Goal: Answer question/provide support: Share knowledge or assist other users

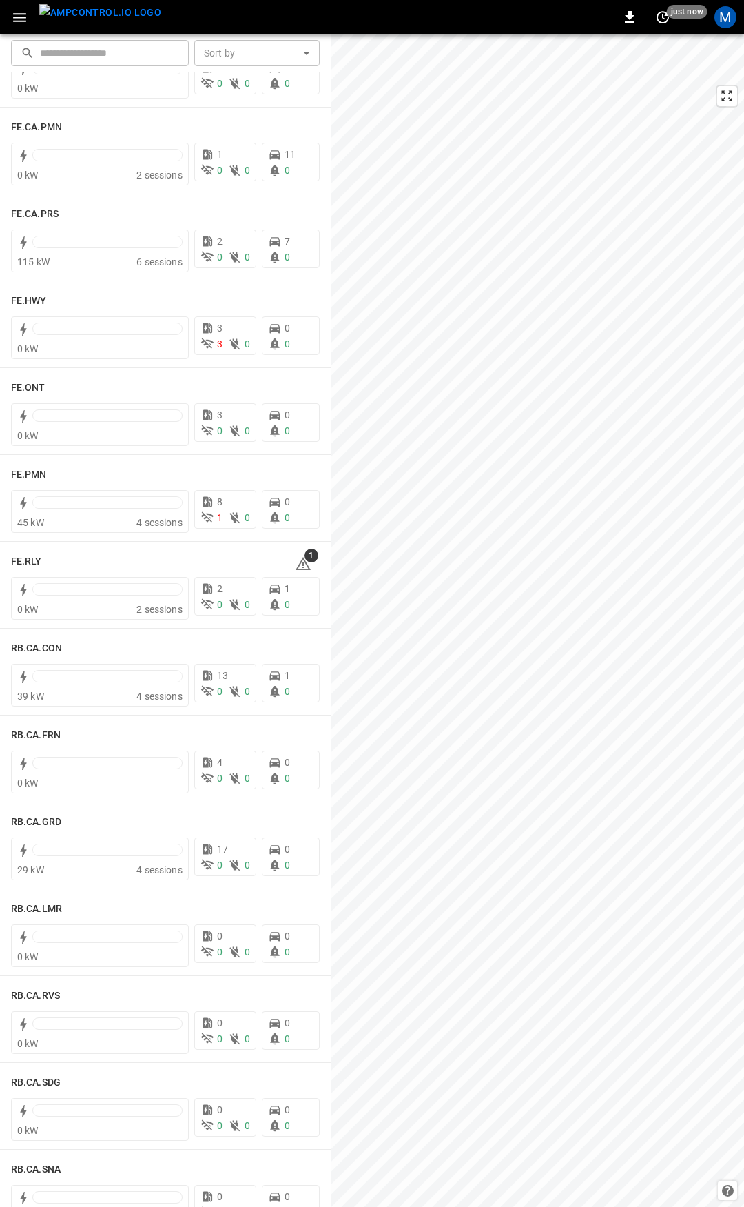
scroll to position [1268, 0]
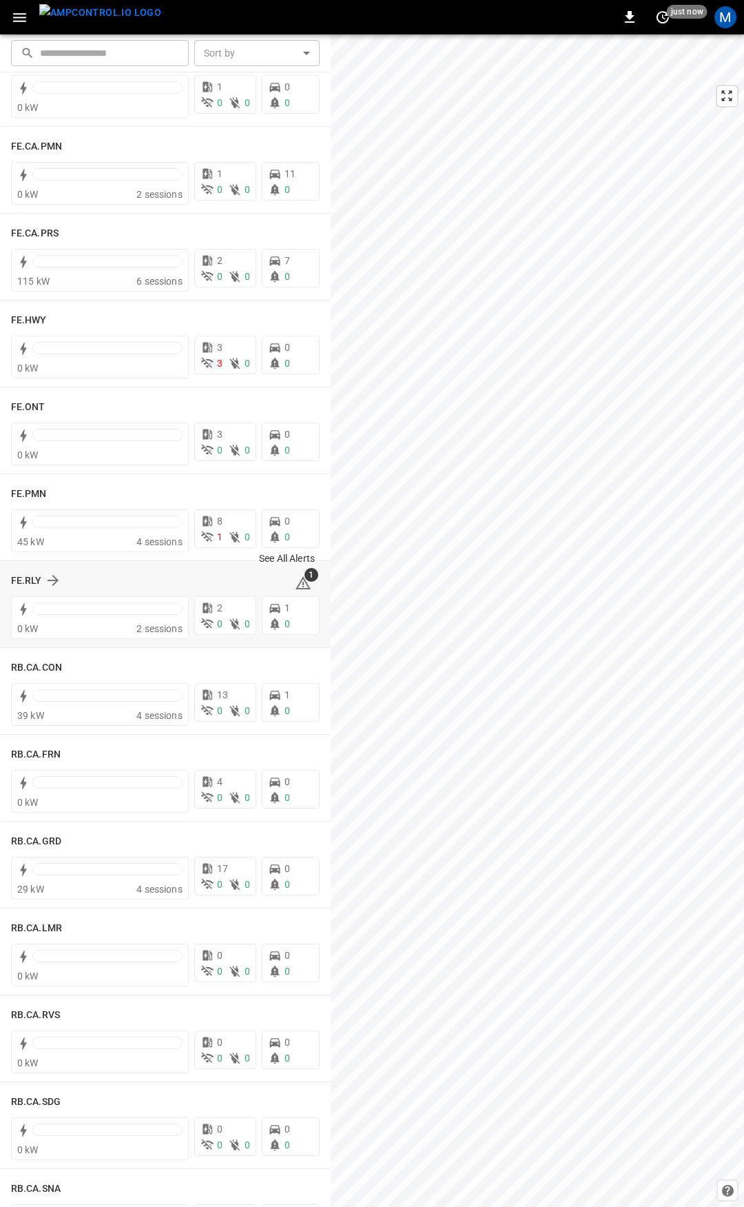
click at [305, 581] on span "1" at bounding box center [312, 575] width 14 height 14
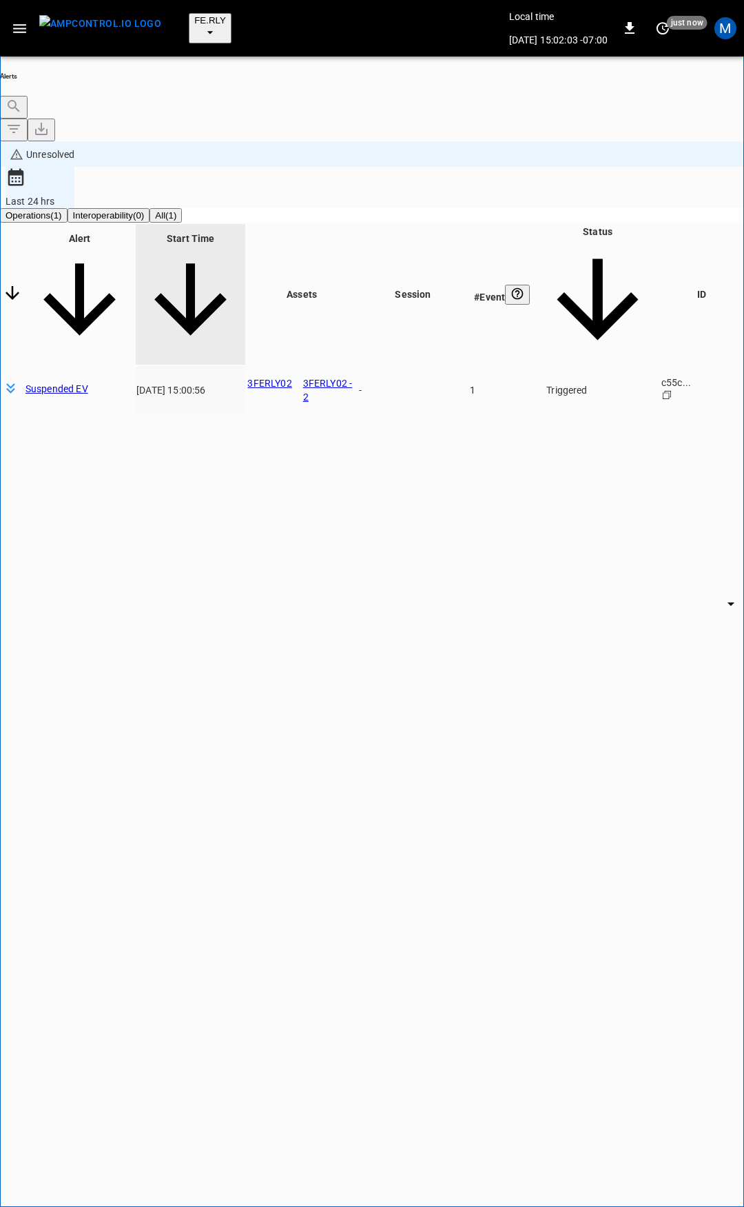
click at [619, 172] on body "**********" at bounding box center [372, 660] width 744 height 1321
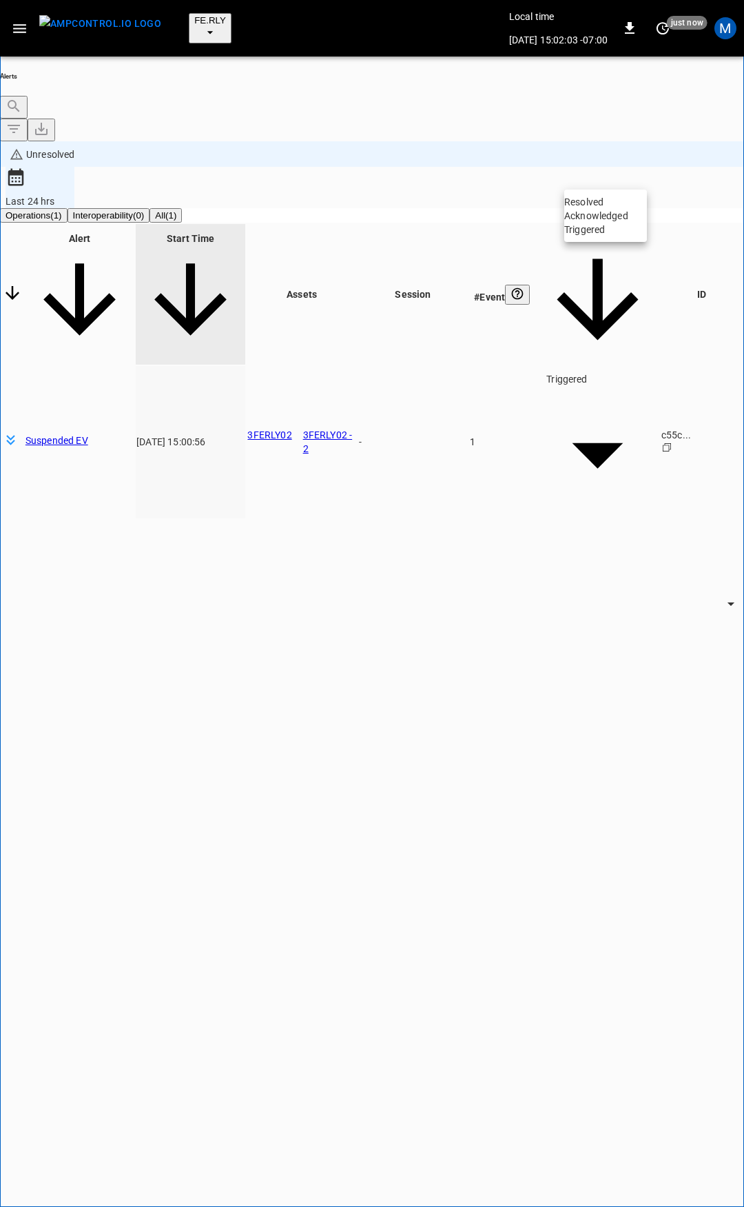
click at [626, 209] on li "Resolved" at bounding box center [605, 202] width 83 height 14
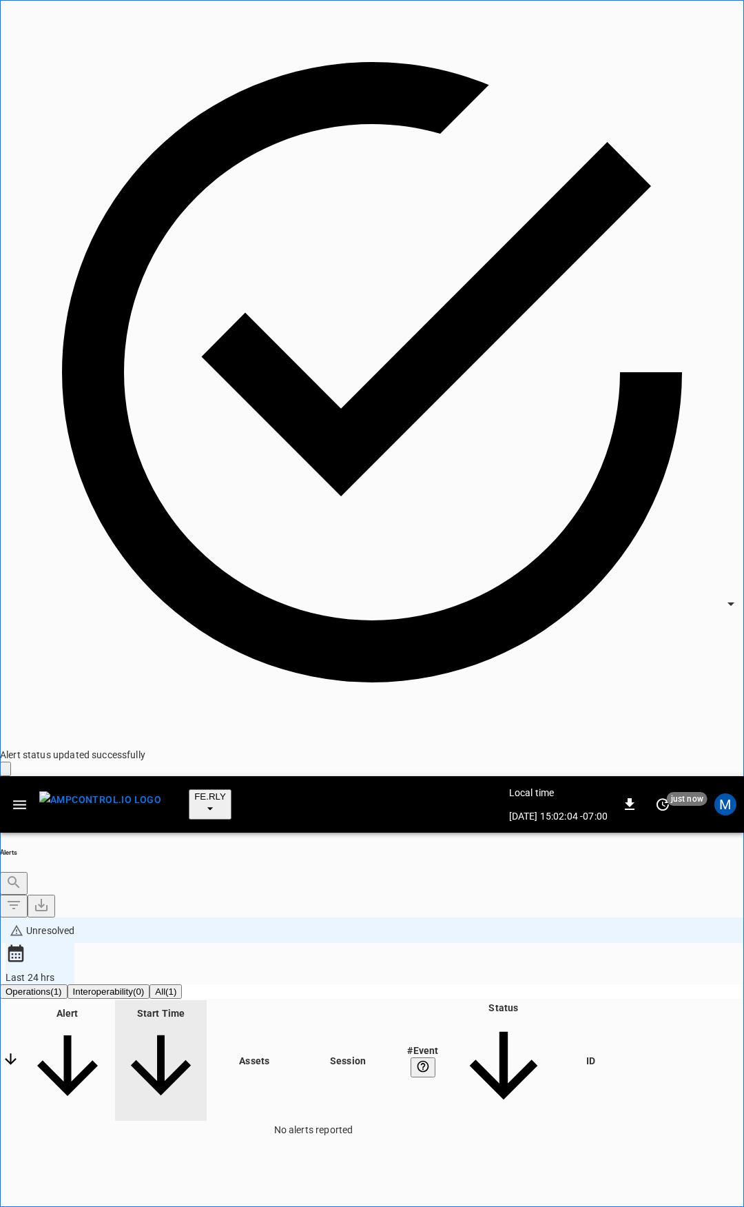
click at [3, 776] on div "FE.RLY Local time [DATE] 15:02:04 -07:00 0 just now M" at bounding box center [372, 804] width 744 height 57
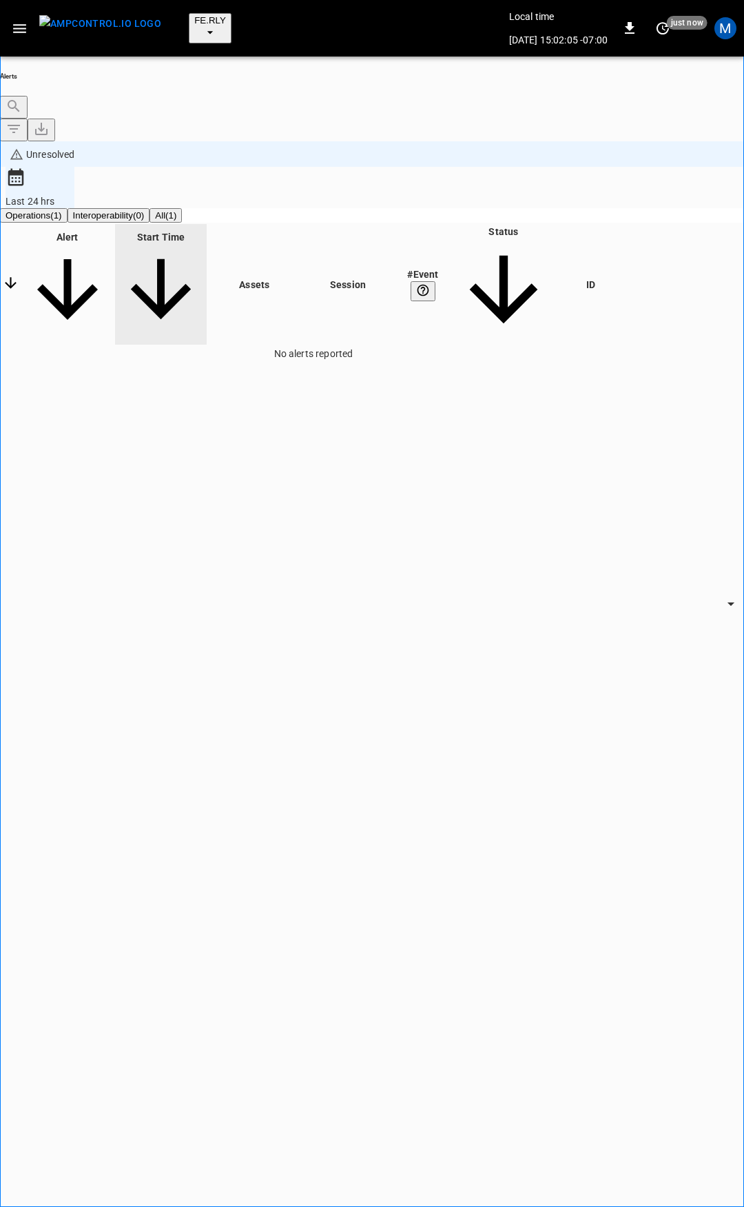
click at [26, 28] on button "button" at bounding box center [20, 29] width 28 height 26
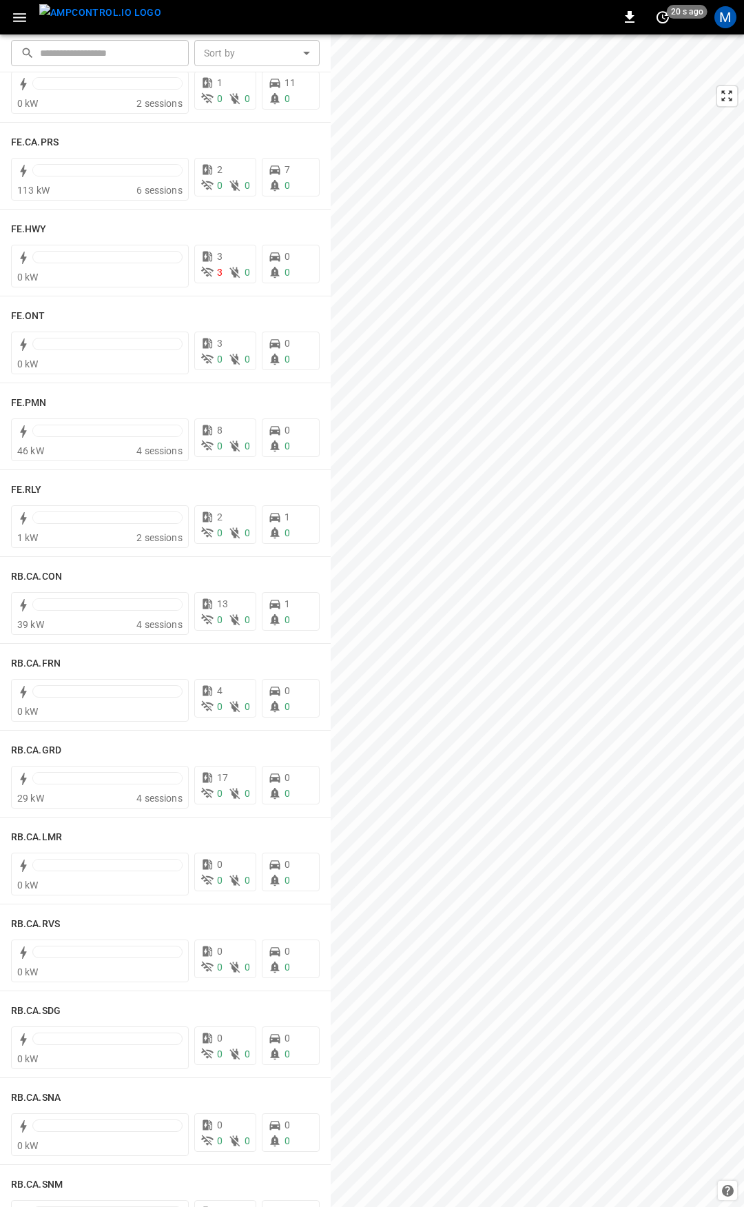
scroll to position [1301, 0]
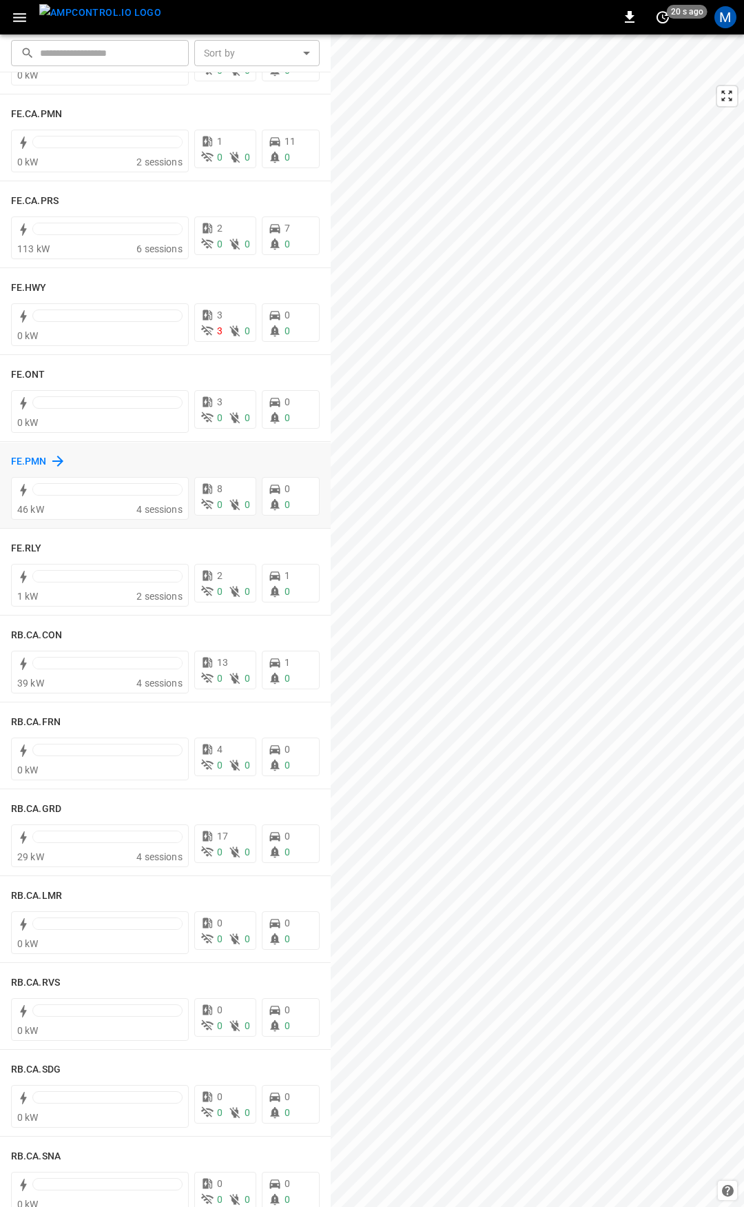
click at [37, 457] on h6 "FE.PMN" at bounding box center [29, 461] width 36 height 15
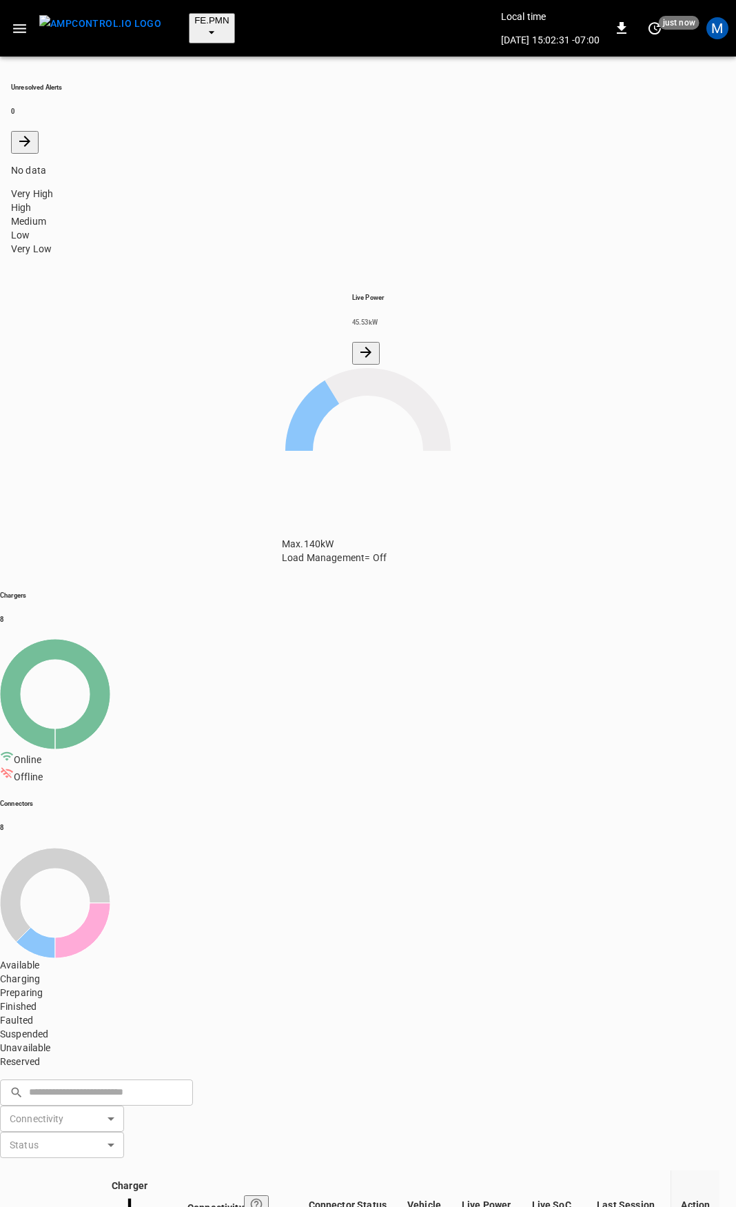
drag, startPoint x: 134, startPoint y: 520, endPoint x: 96, endPoint y: 518, distance: 37.9
copy tr "2FEPMN01"
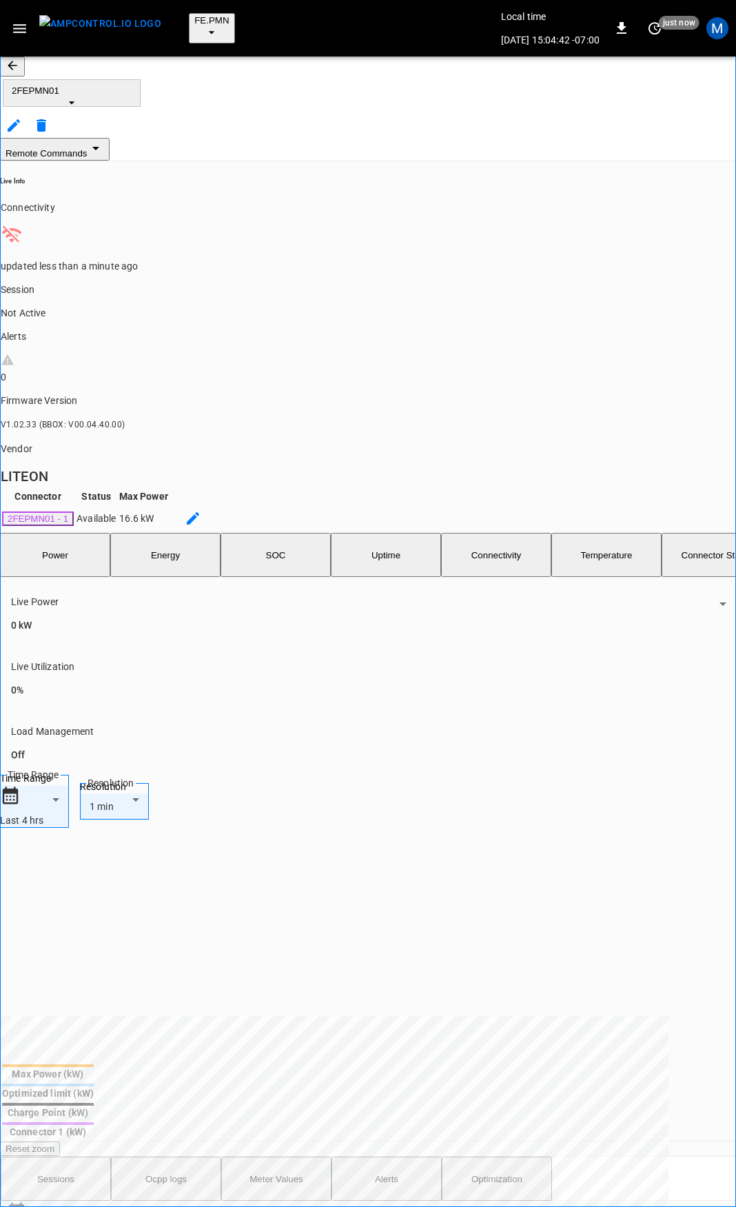
drag, startPoint x: 30, startPoint y: 61, endPoint x: 32, endPoint y: 68, distance: 7.9
click at [19, 61] on icon "button" at bounding box center [13, 66] width 14 height 14
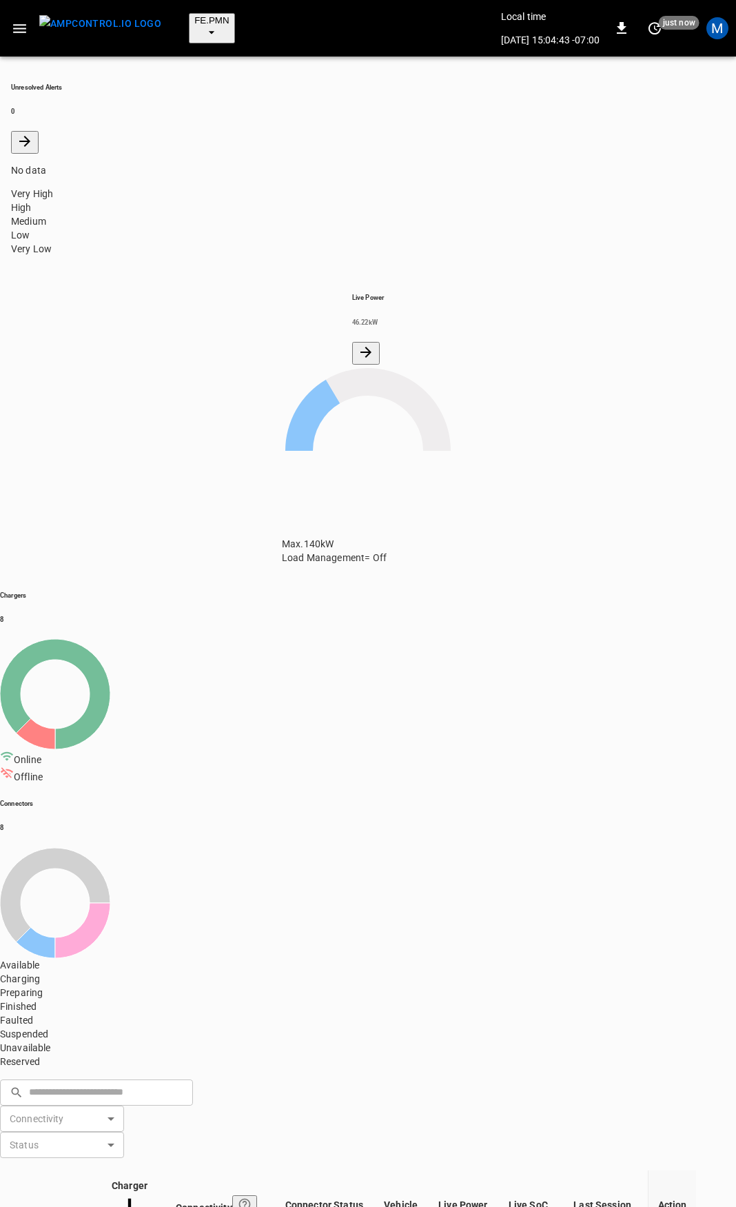
click at [17, 20] on icon "button" at bounding box center [19, 28] width 17 height 17
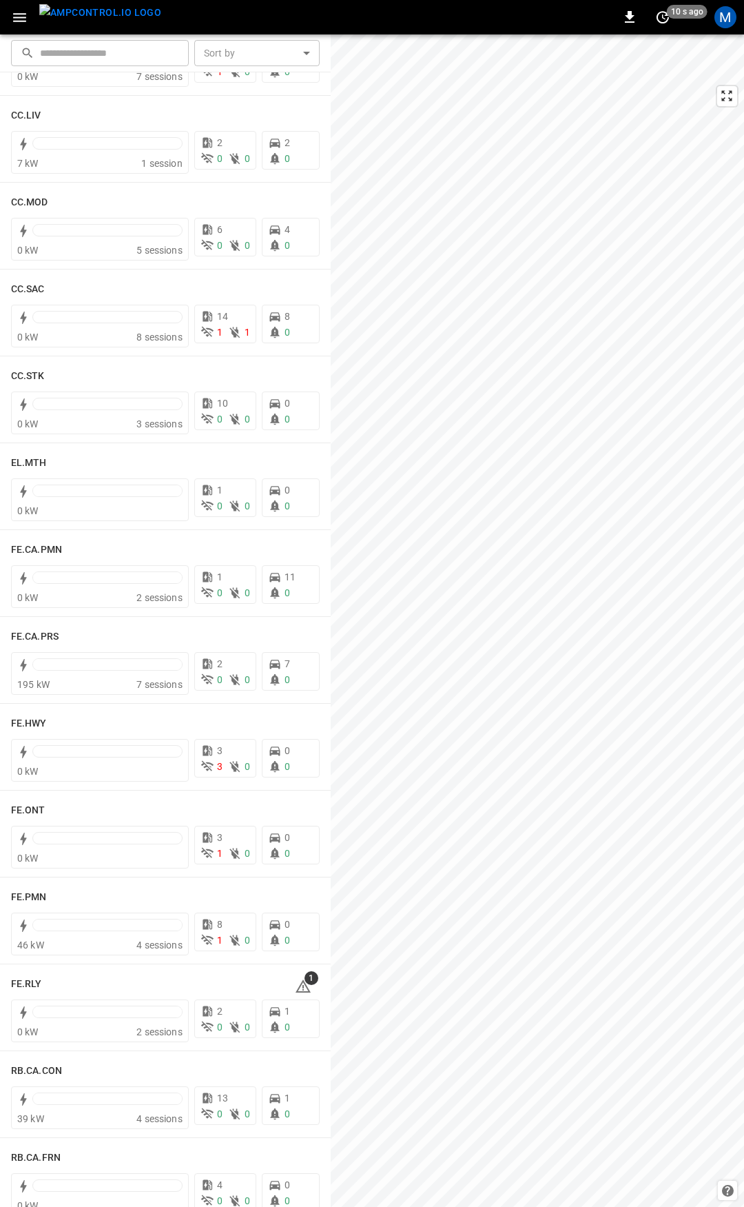
scroll to position [867, 0]
click at [298, 983] on icon at bounding box center [303, 983] width 15 height 13
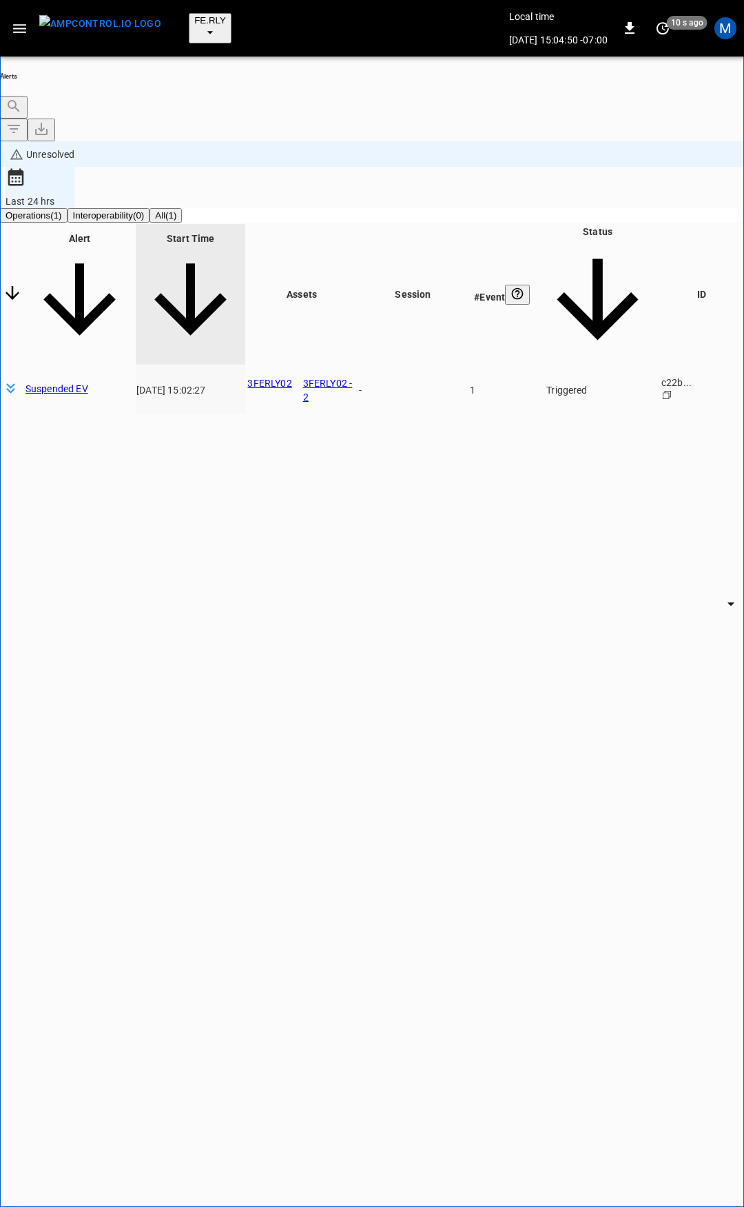
click at [623, 178] on body "**********" at bounding box center [372, 660] width 744 height 1321
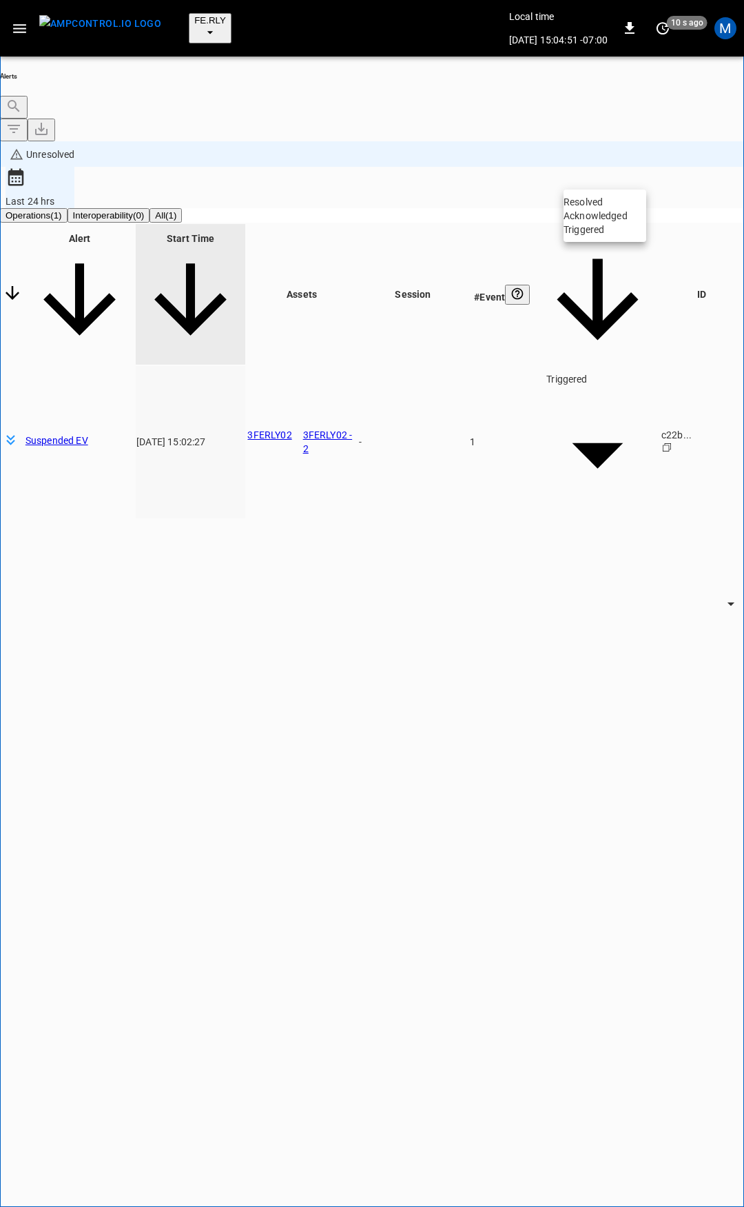
click at [626, 209] on li "Resolved" at bounding box center [605, 202] width 83 height 14
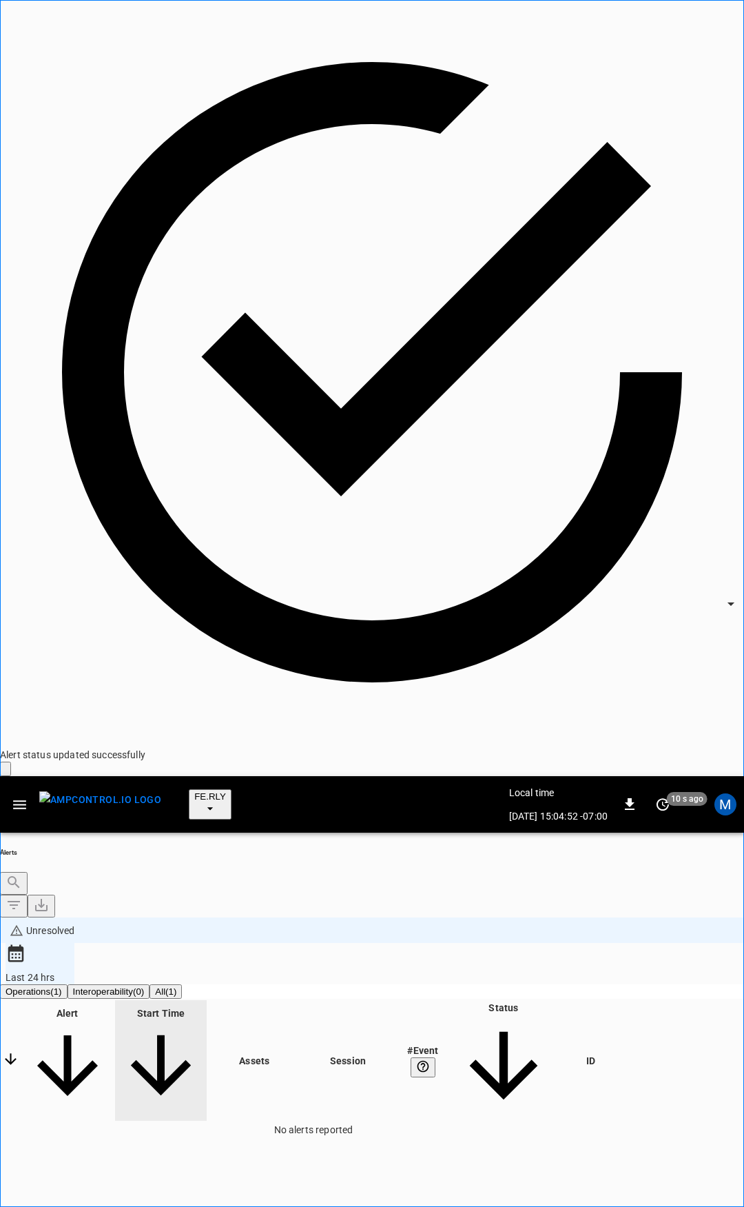
click at [21, 796] on icon "button" at bounding box center [19, 804] width 17 height 17
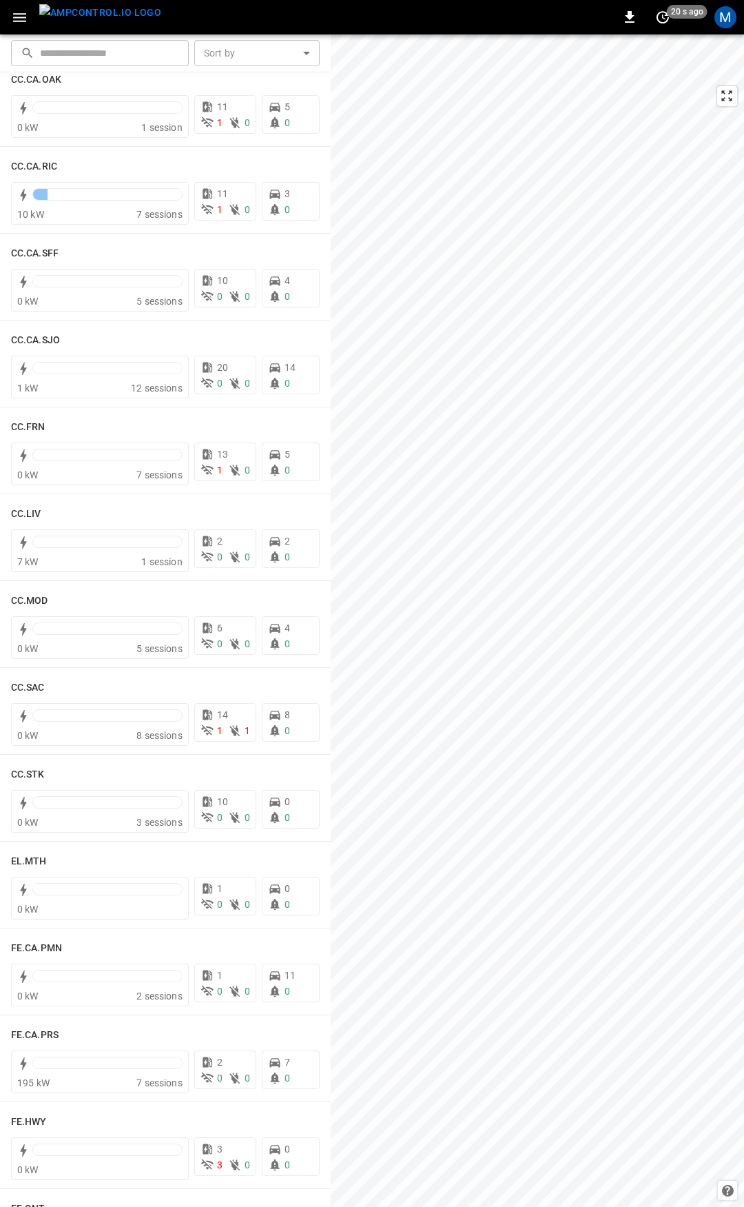
scroll to position [504, 0]
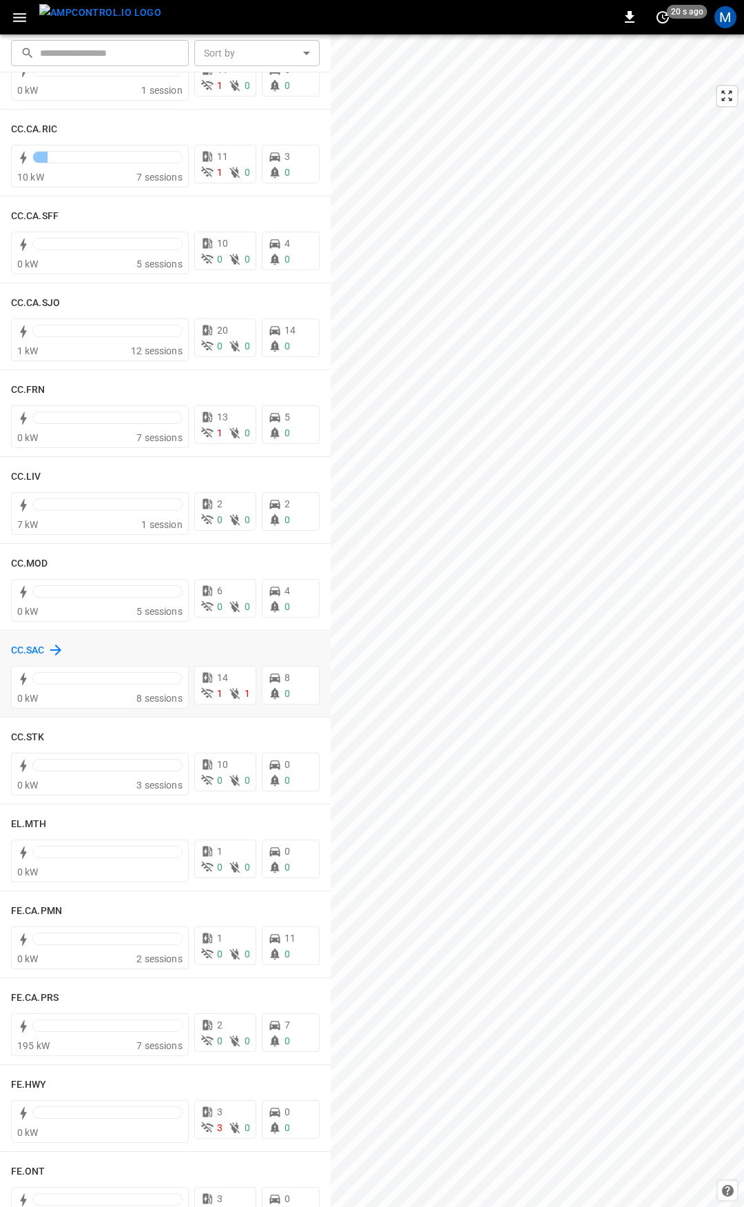
click at [28, 656] on h6 "CC.SAC" at bounding box center [28, 650] width 34 height 15
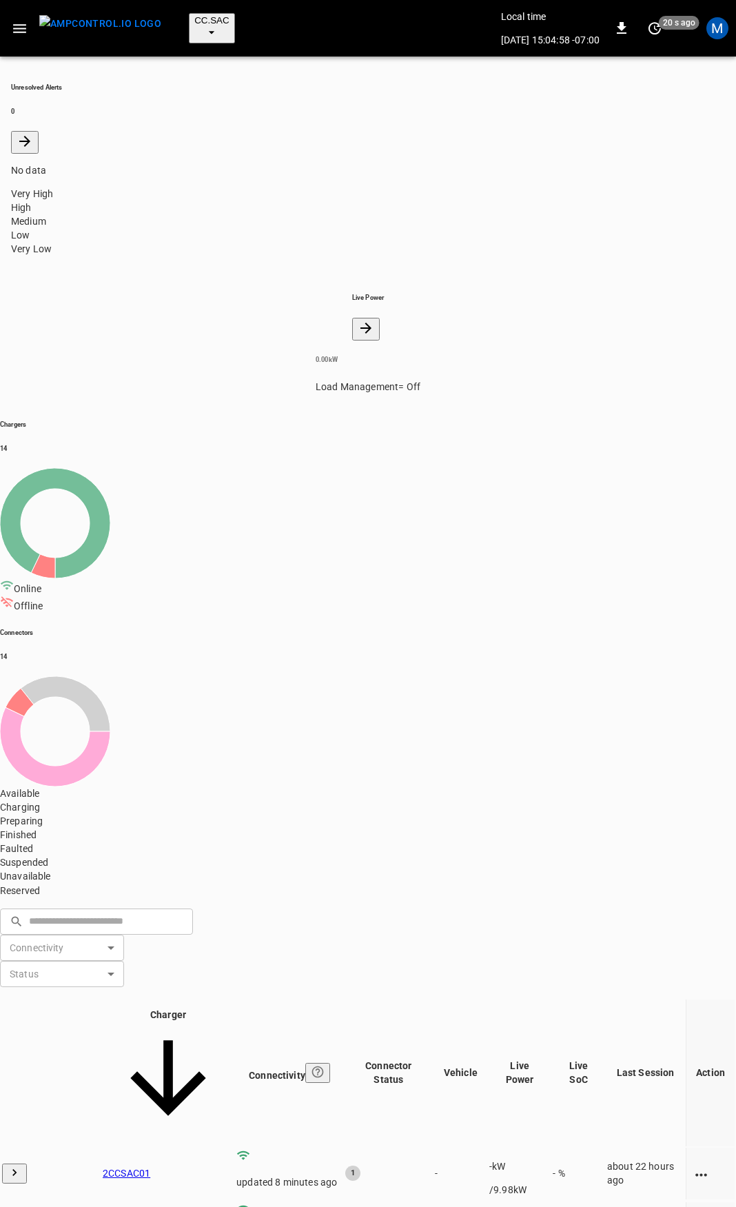
drag, startPoint x: 208, startPoint y: 668, endPoint x: 114, endPoint y: 668, distance: 94.4
copy tr "2CCSAC04"
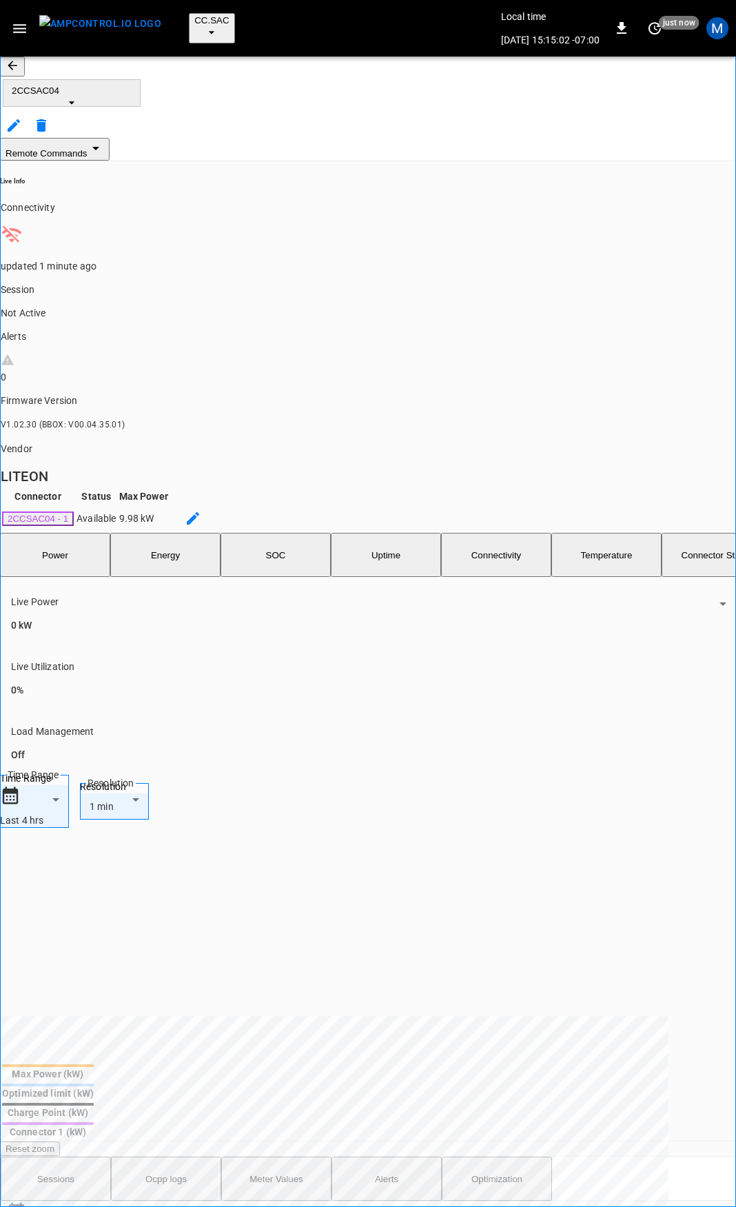
click at [25, 70] on button "button" at bounding box center [12, 67] width 25 height 20
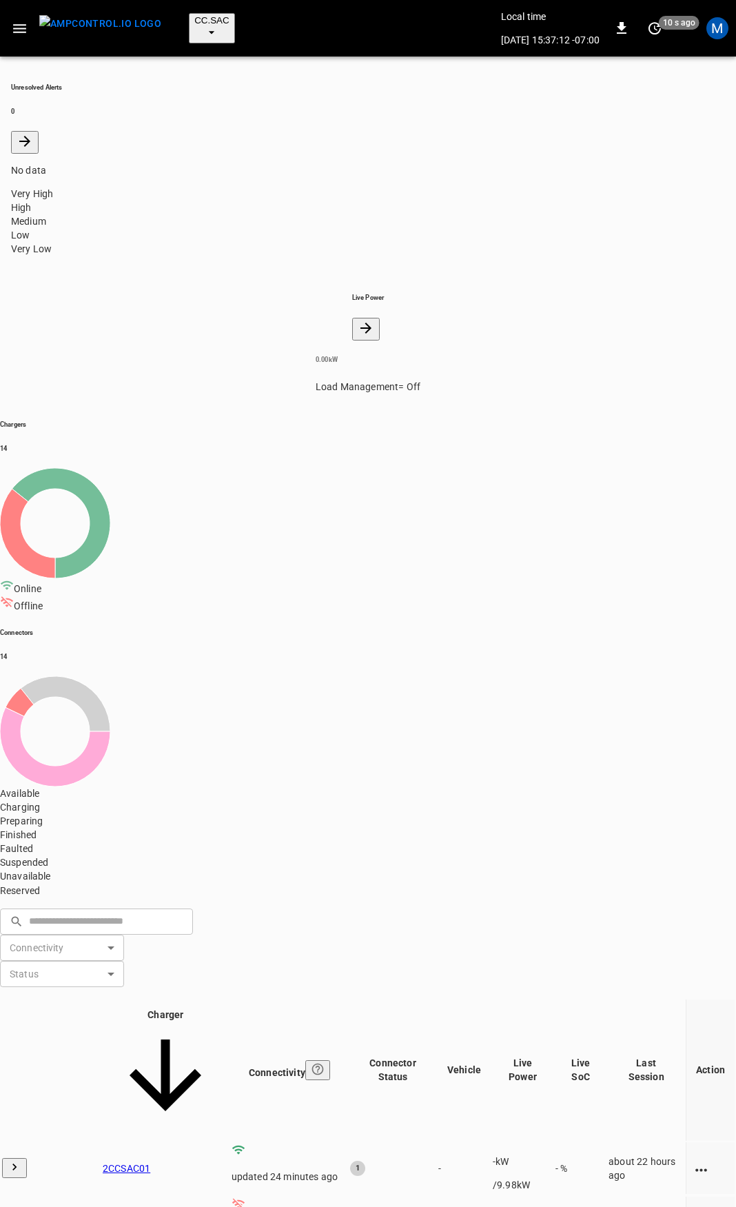
click at [23, 16] on button "button" at bounding box center [20, 29] width 28 height 26
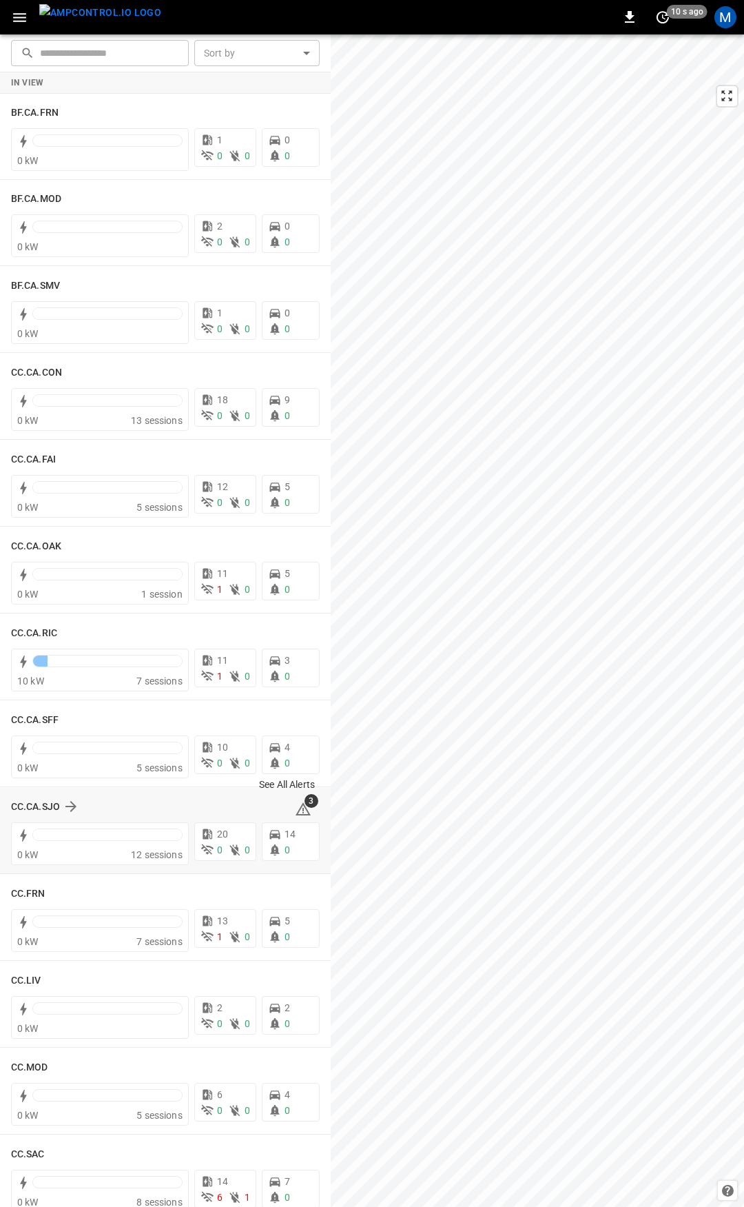
click at [303, 811] on icon at bounding box center [303, 811] width 1 height 6
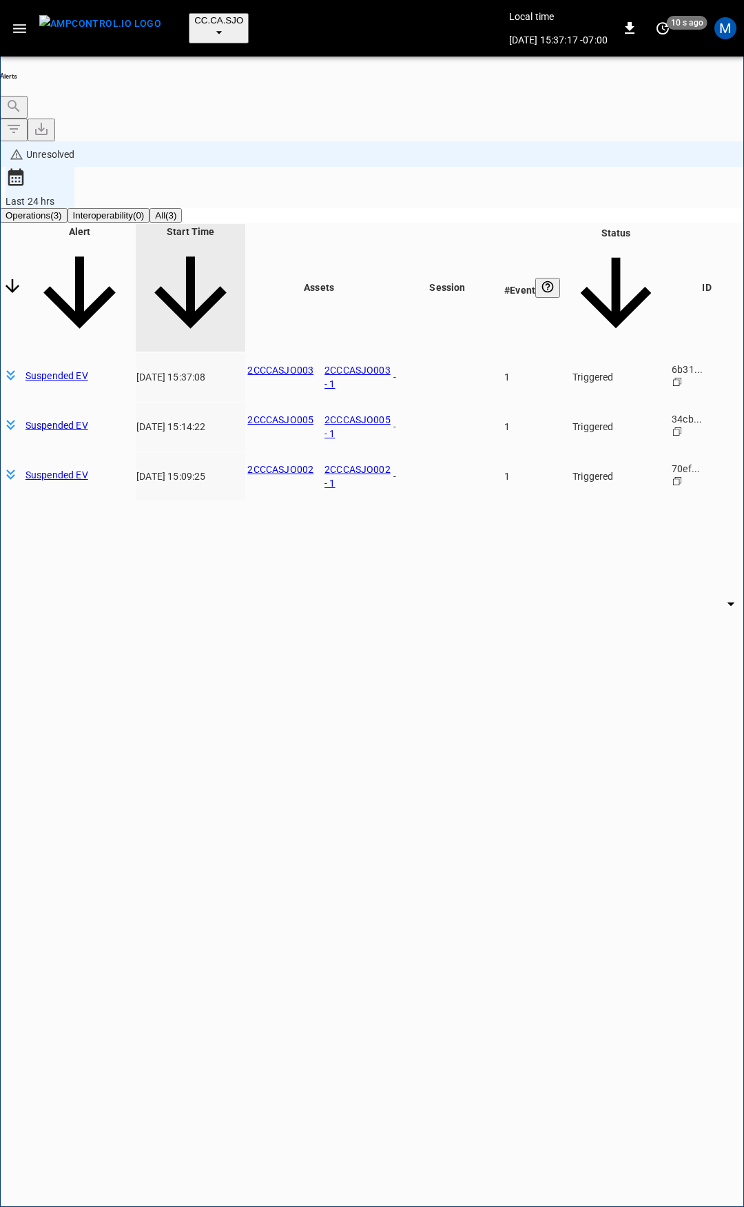
click at [633, 179] on body "**********" at bounding box center [372, 660] width 744 height 1321
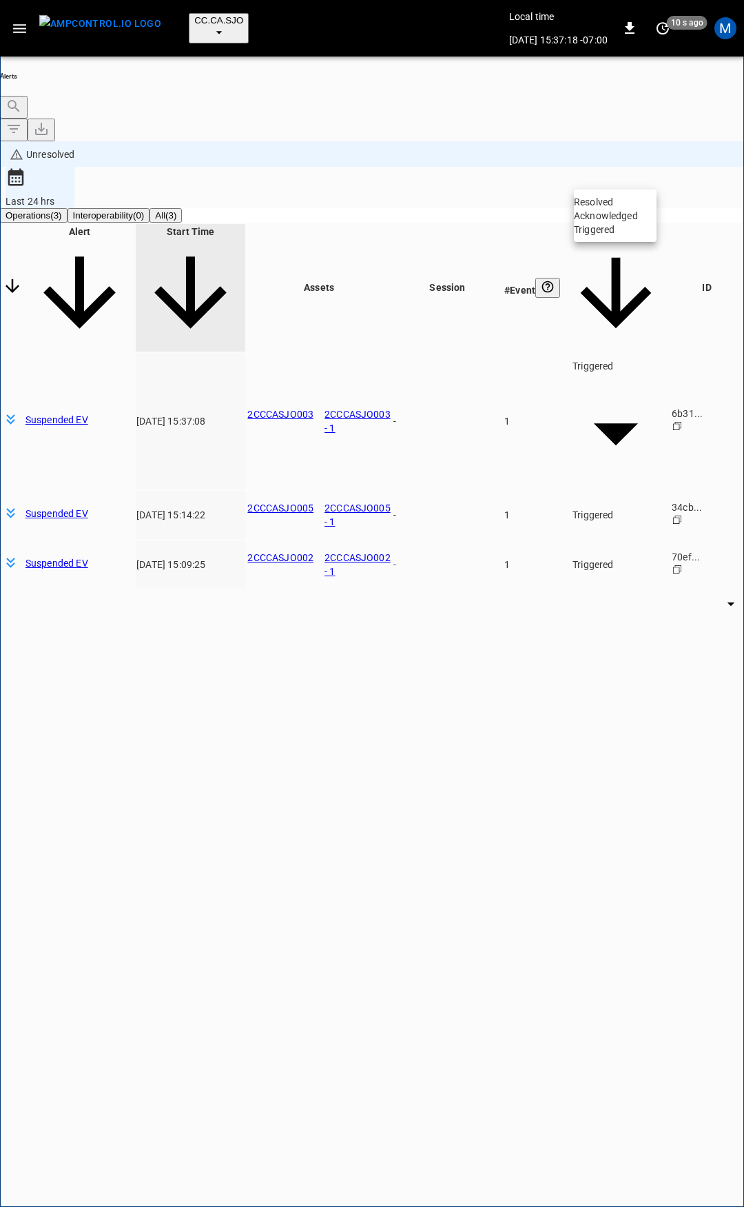
click at [645, 209] on li "Resolved" at bounding box center [615, 202] width 83 height 14
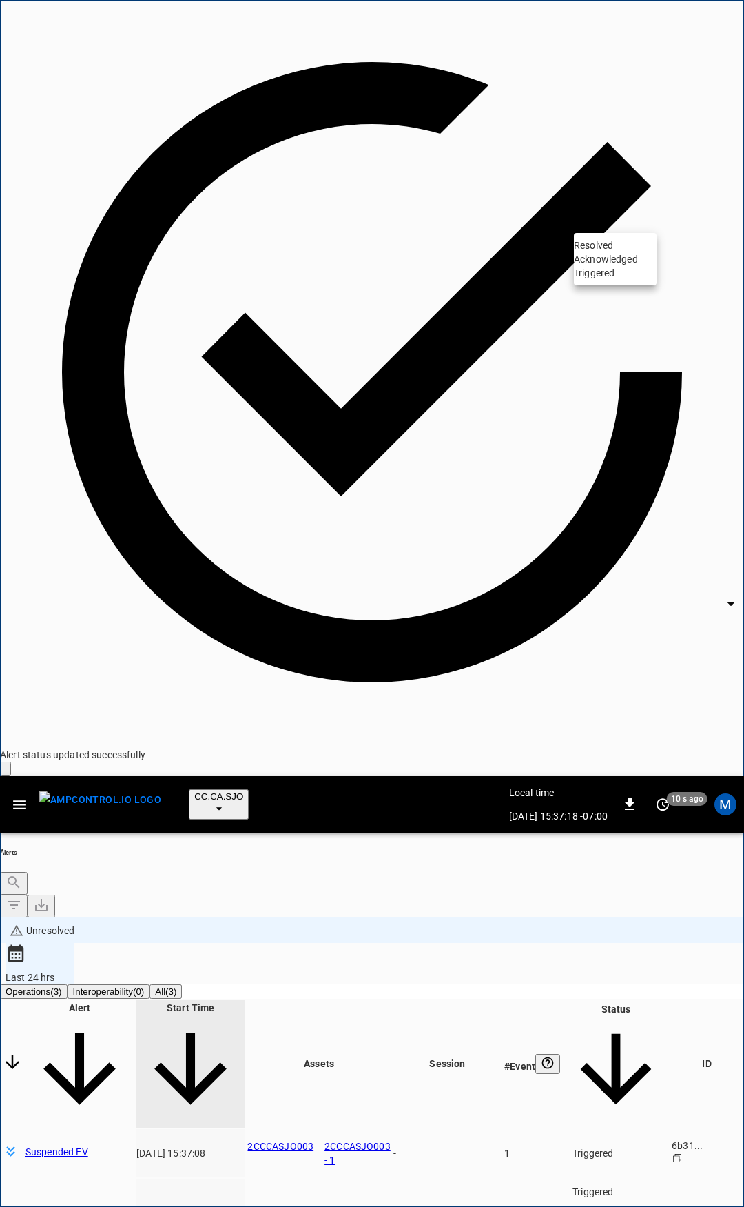
click at [645, 218] on body "**********" at bounding box center [372, 1048] width 744 height 2097
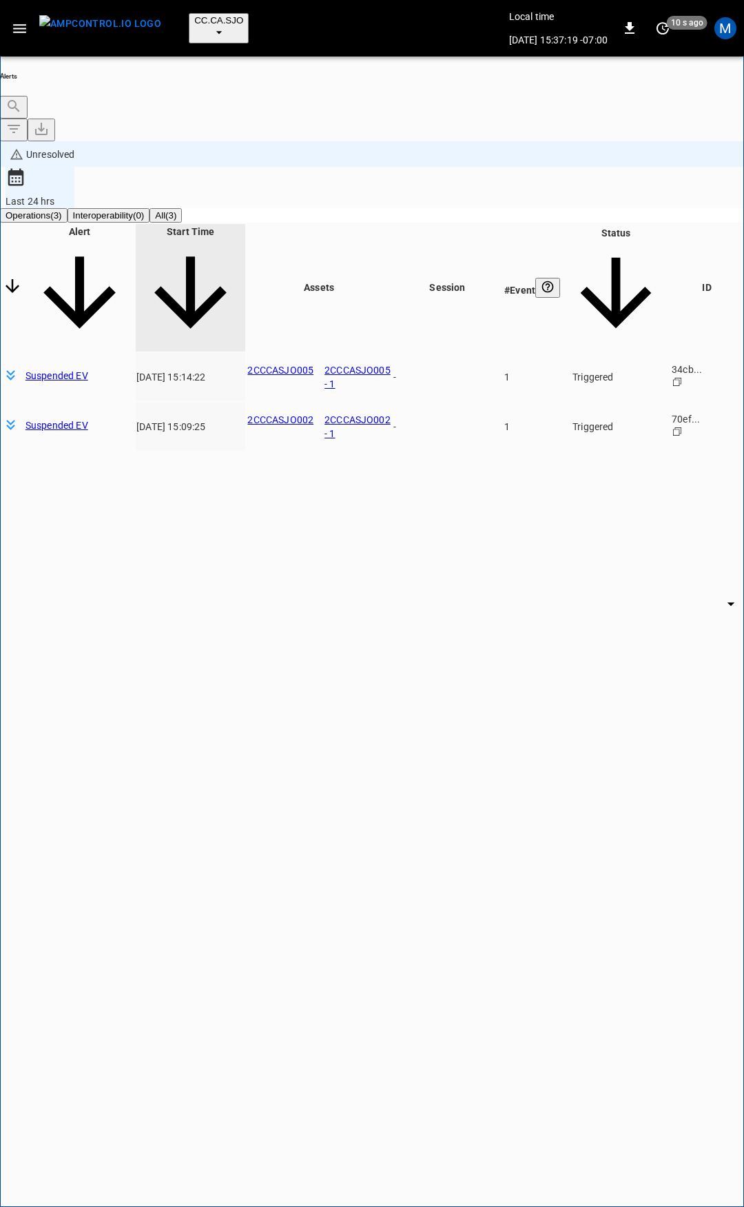
click at [618, 216] on body "**********" at bounding box center [372, 660] width 744 height 1321
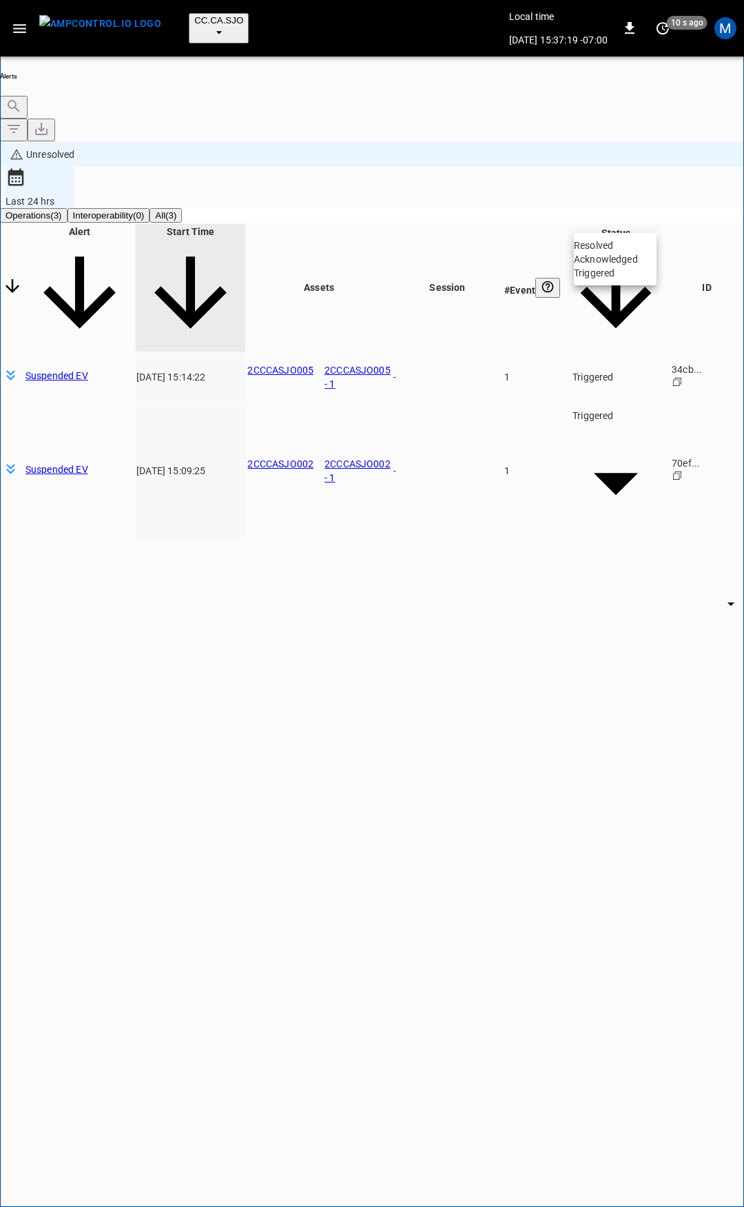
click at [616, 244] on li "Resolved" at bounding box center [615, 245] width 83 height 14
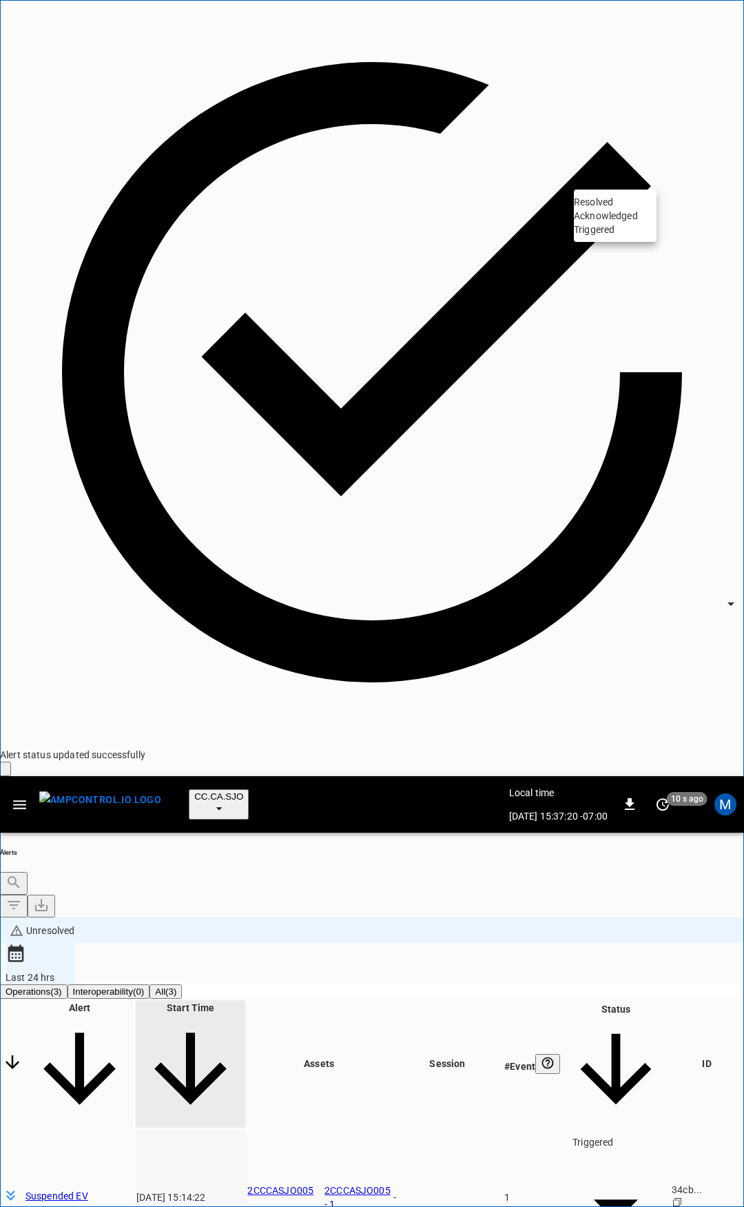
click at [609, 170] on body "**********" at bounding box center [372, 1048] width 744 height 2097
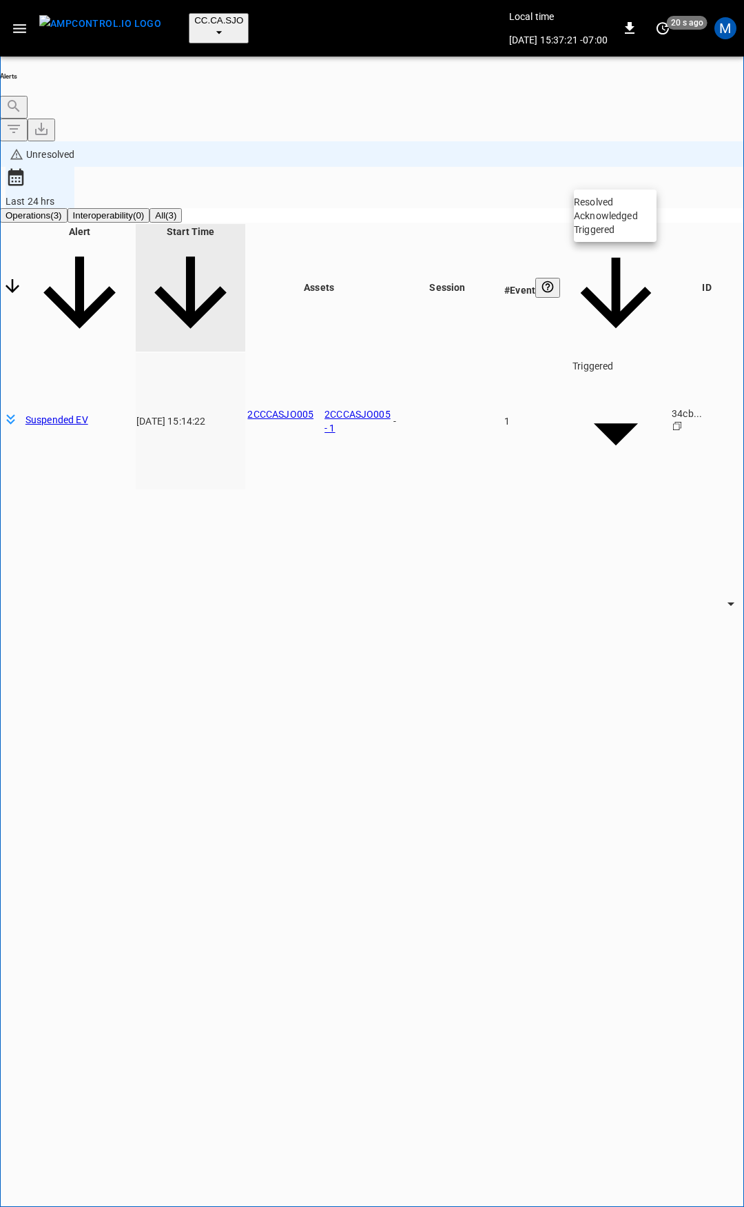
click at [616, 207] on li "Resolved" at bounding box center [615, 202] width 83 height 14
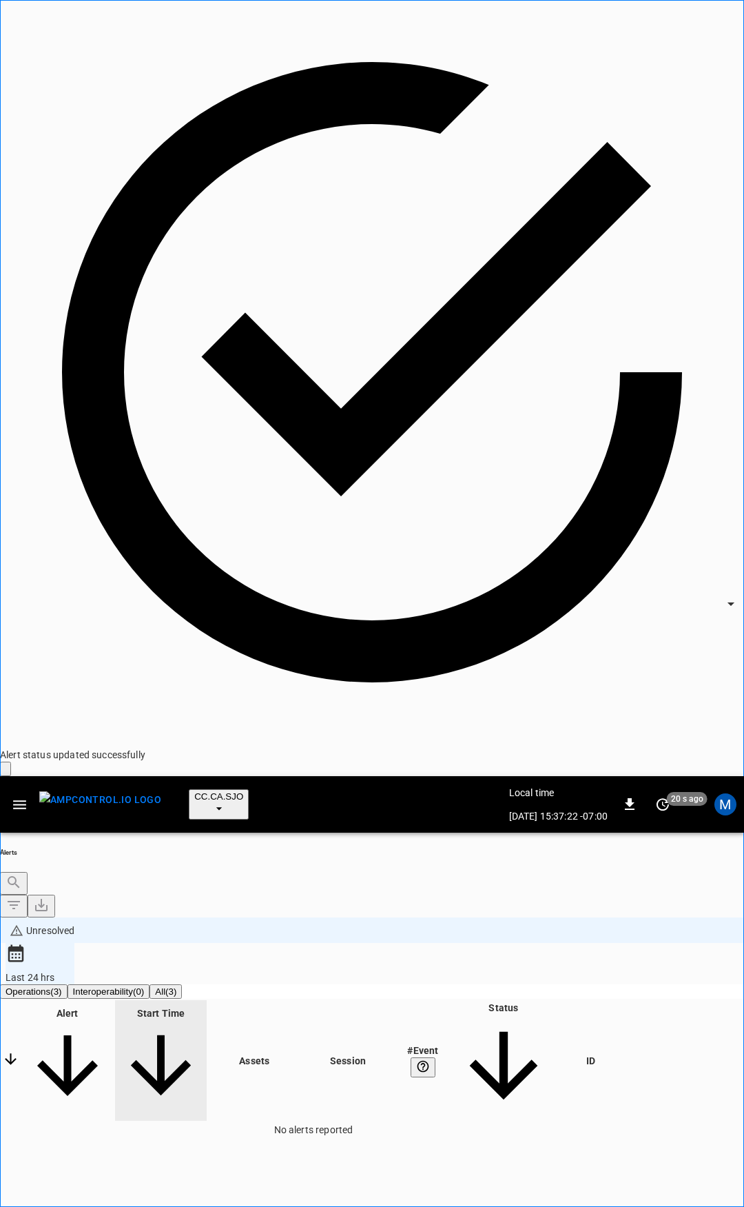
click at [22, 800] on icon "button" at bounding box center [19, 804] width 13 height 9
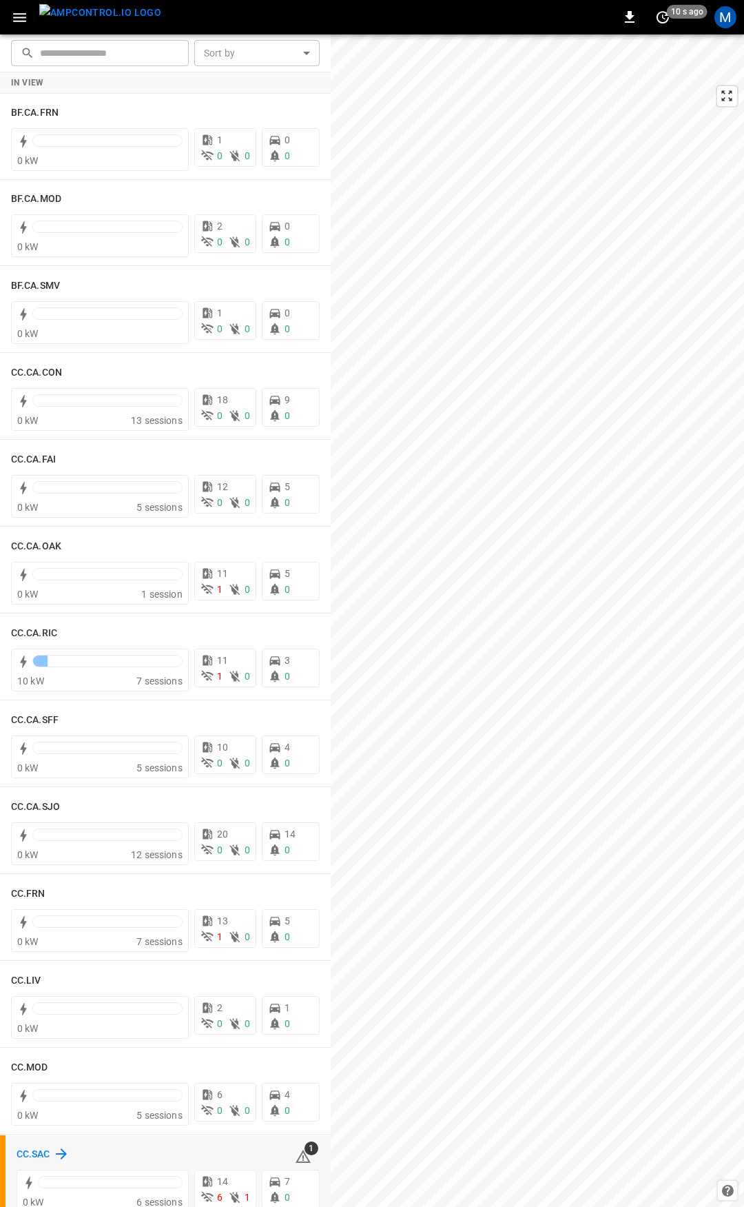
click at [30, 1149] on h6 "CC.SAC" at bounding box center [34, 1154] width 34 height 15
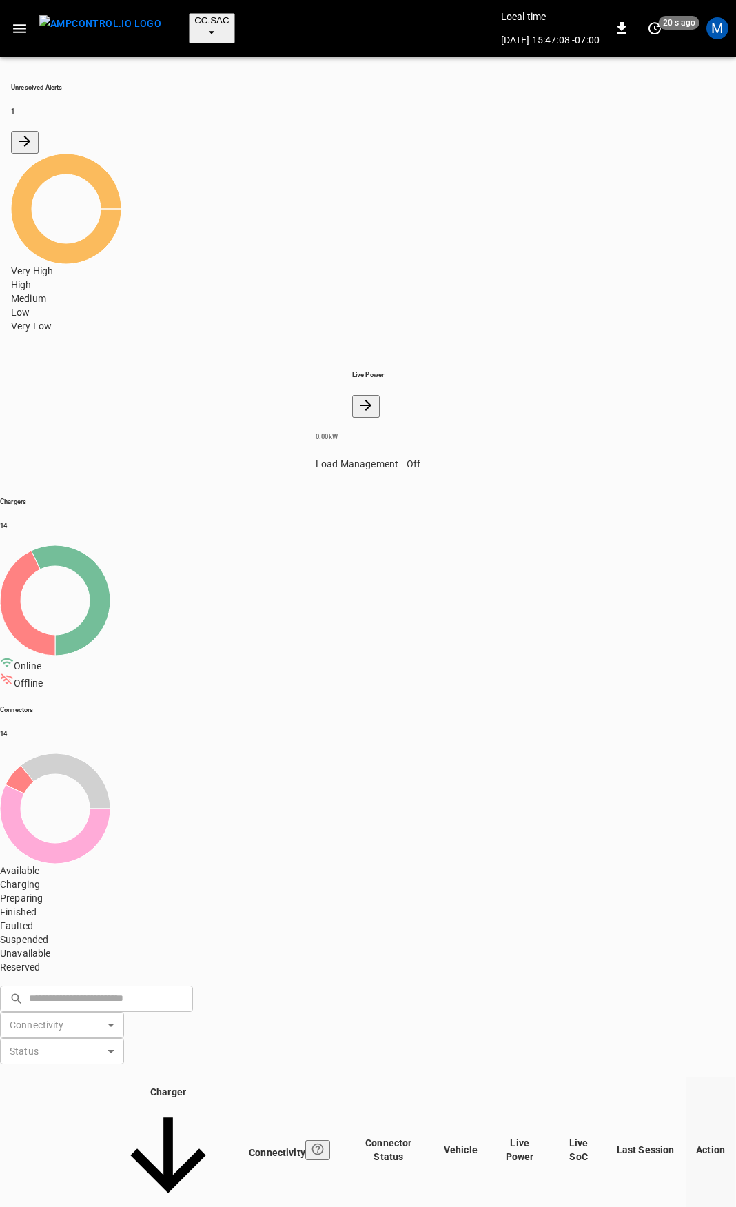
drag, startPoint x: 183, startPoint y: 614, endPoint x: 94, endPoint y: 618, distance: 89.0
copy tr "2CCSAC03"
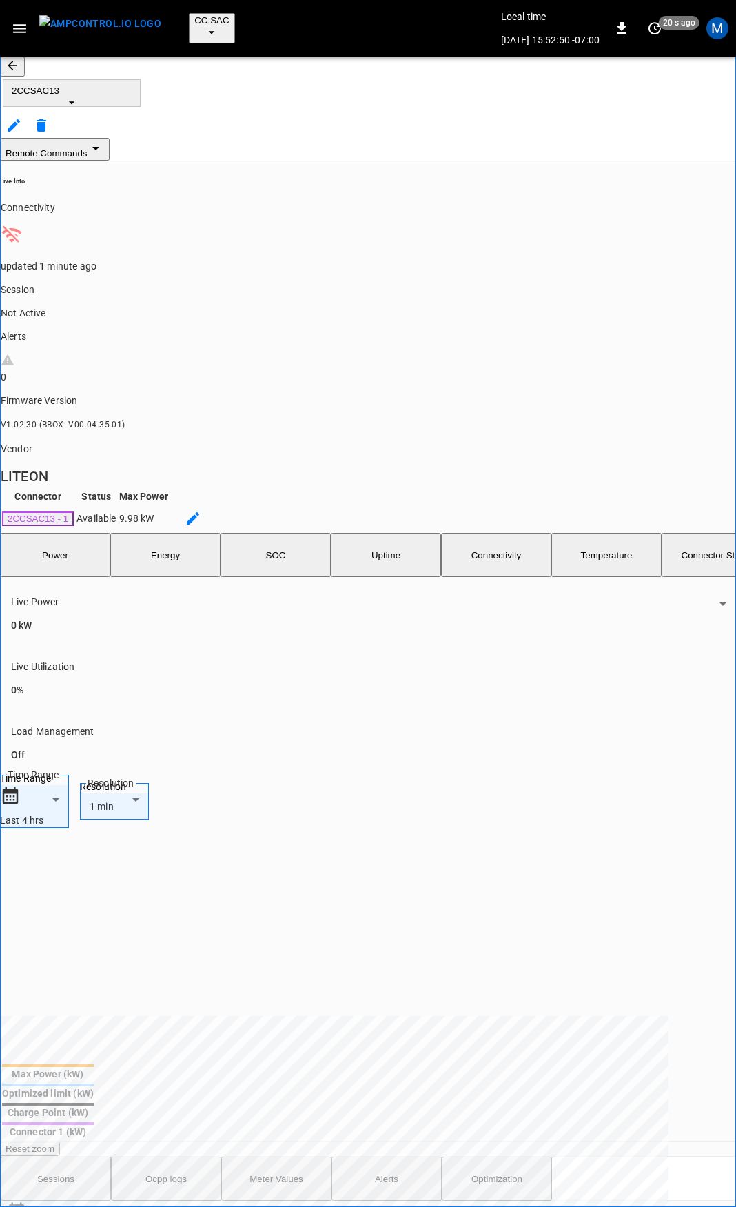
click at [19, 65] on icon "button" at bounding box center [13, 66] width 14 height 14
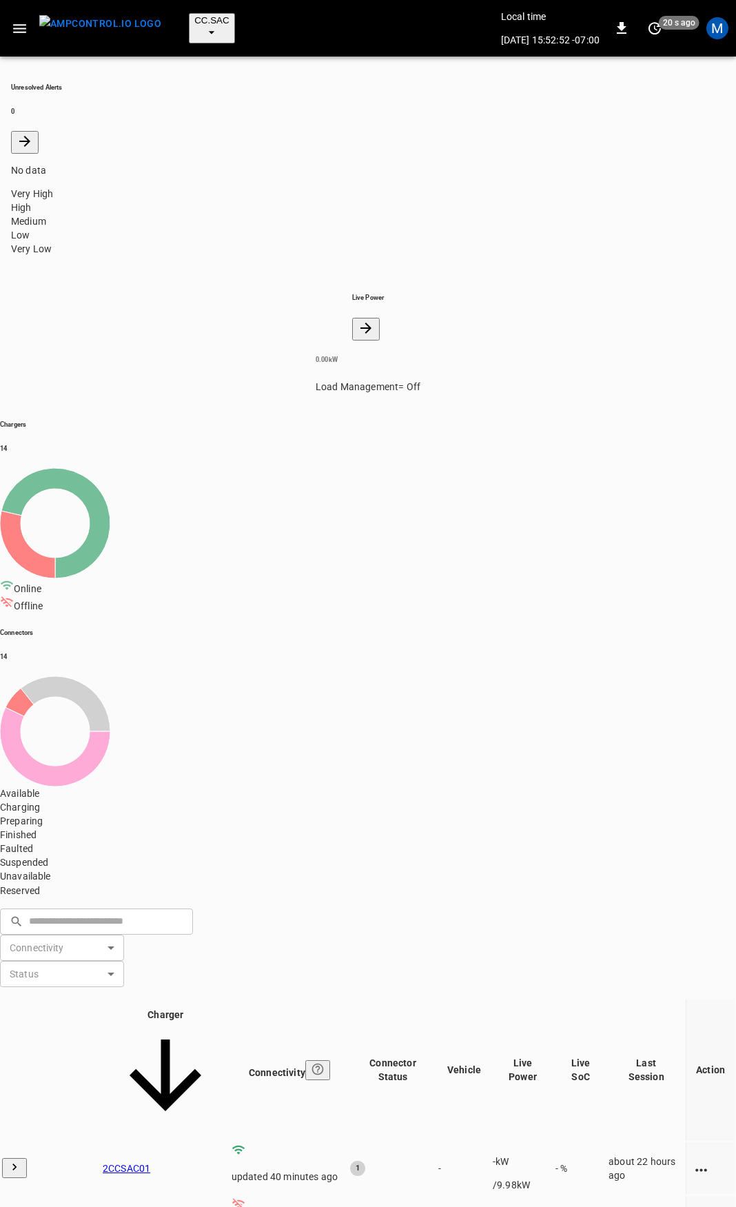
click at [17, 23] on icon "button" at bounding box center [19, 28] width 17 height 17
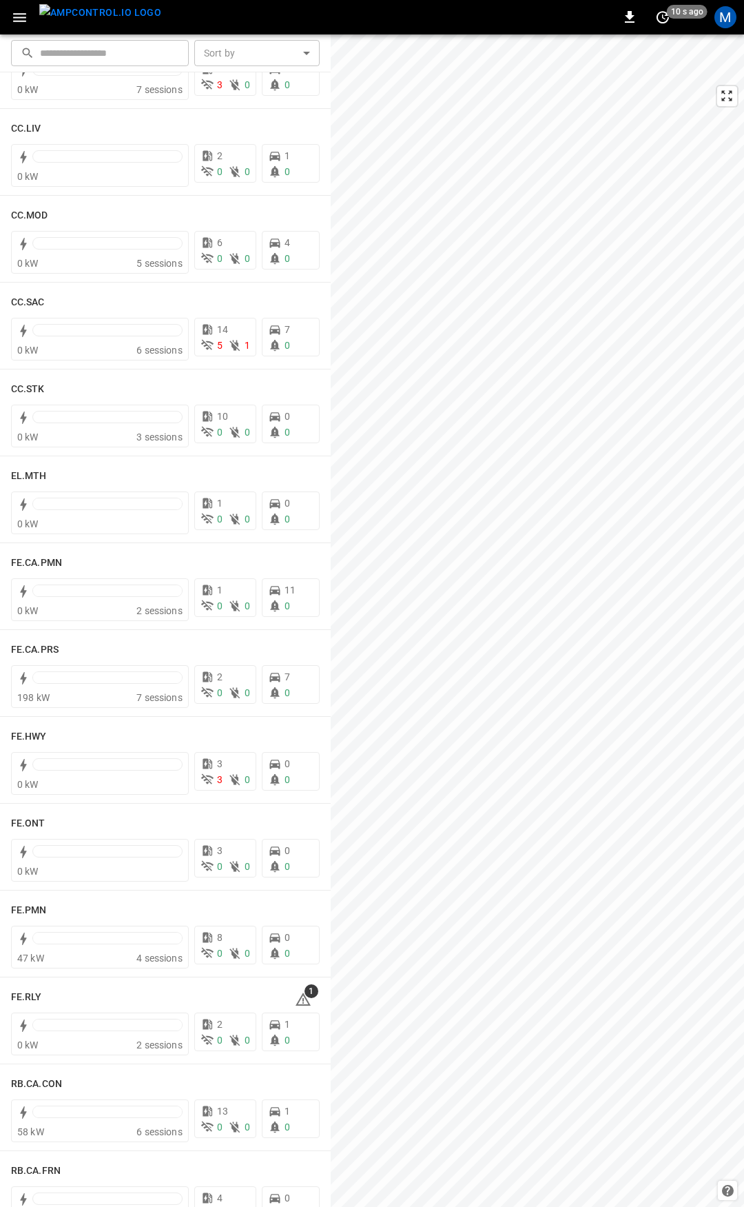
scroll to position [871, 0]
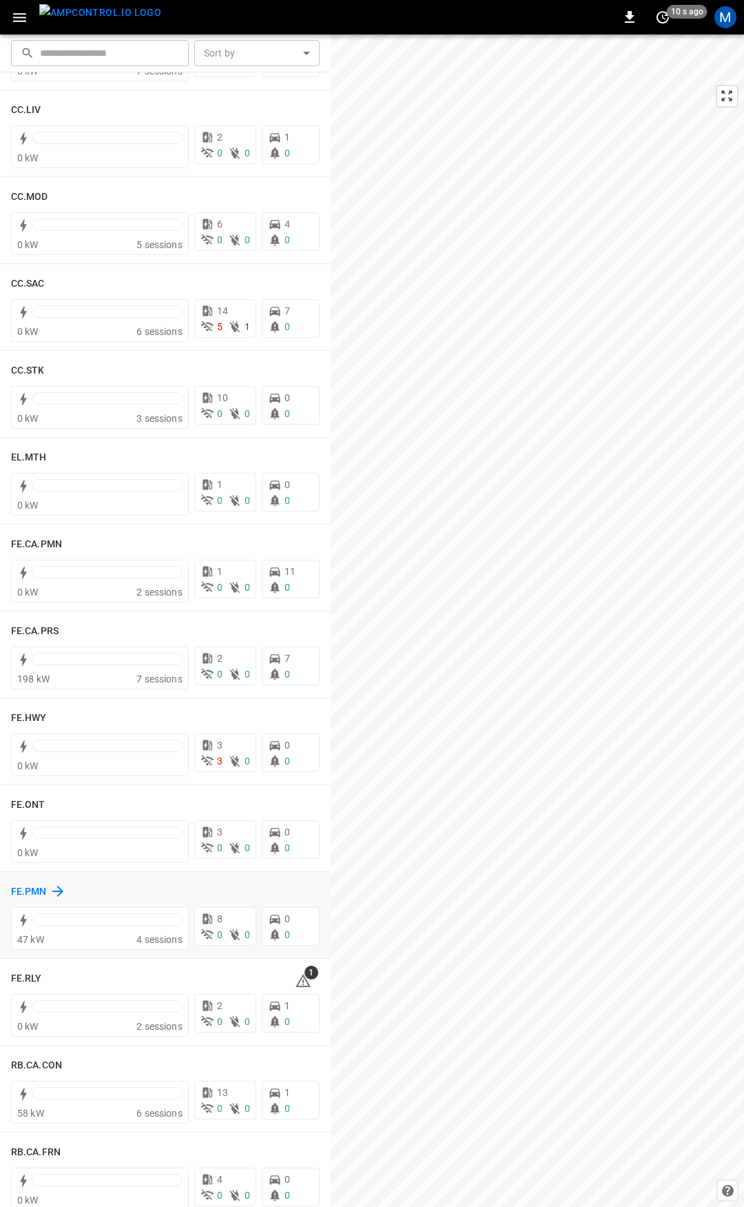
click at [28, 891] on h6 "FE.PMN" at bounding box center [29, 891] width 36 height 15
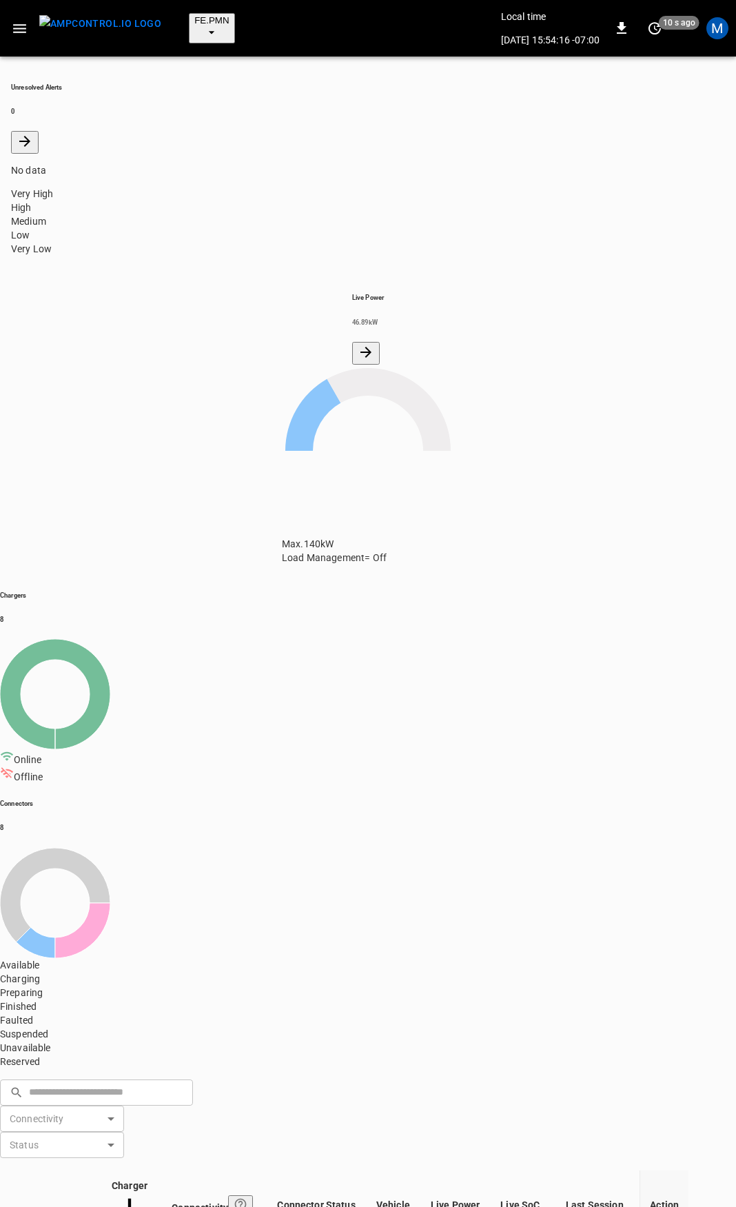
drag, startPoint x: 136, startPoint y: 519, endPoint x: 97, endPoint y: 518, distance: 39.3
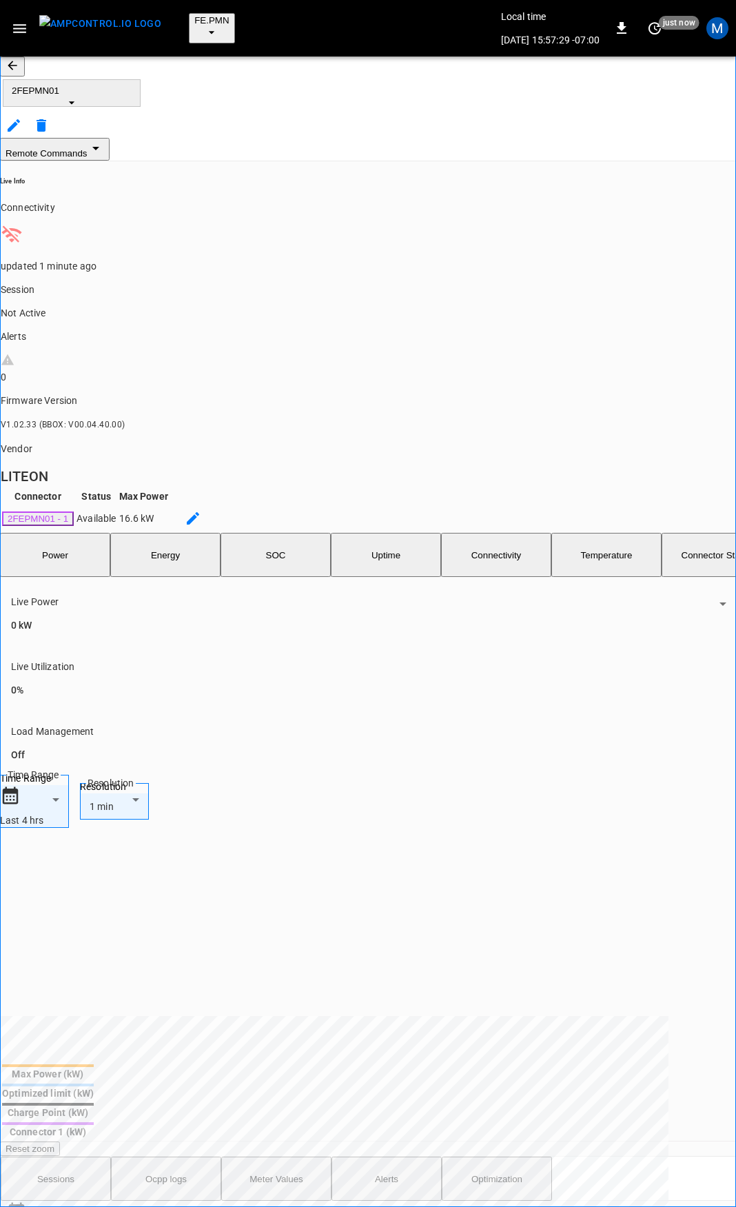
drag, startPoint x: 34, startPoint y: 69, endPoint x: 29, endPoint y: 64, distance: 7.3
click at [25, 69] on button "button" at bounding box center [12, 67] width 25 height 20
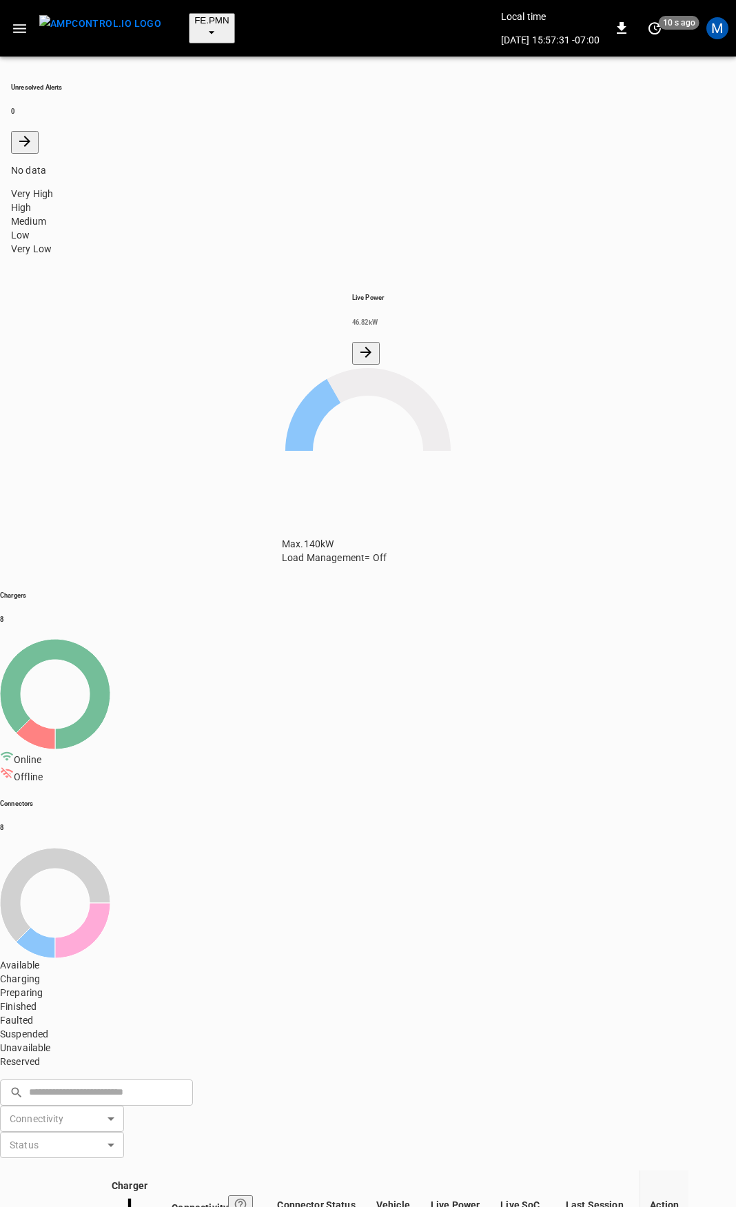
click at [18, 24] on icon "button" at bounding box center [19, 28] width 13 height 9
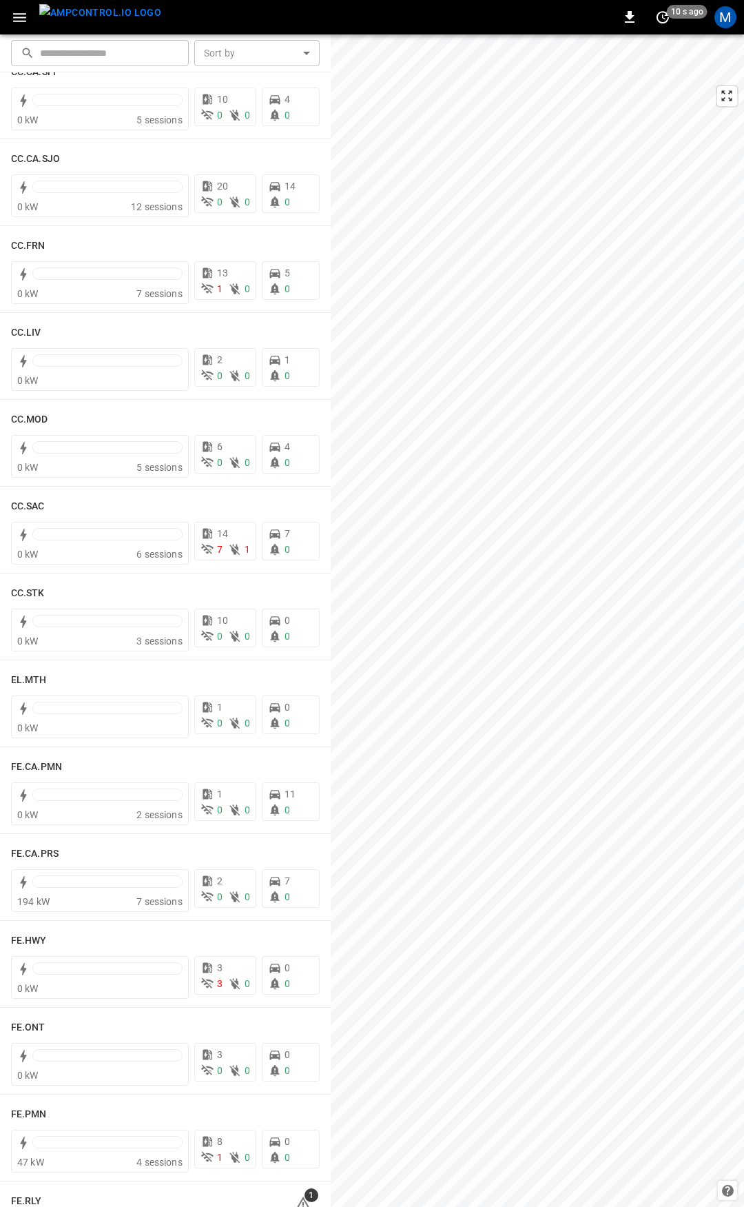
scroll to position [657, 0]
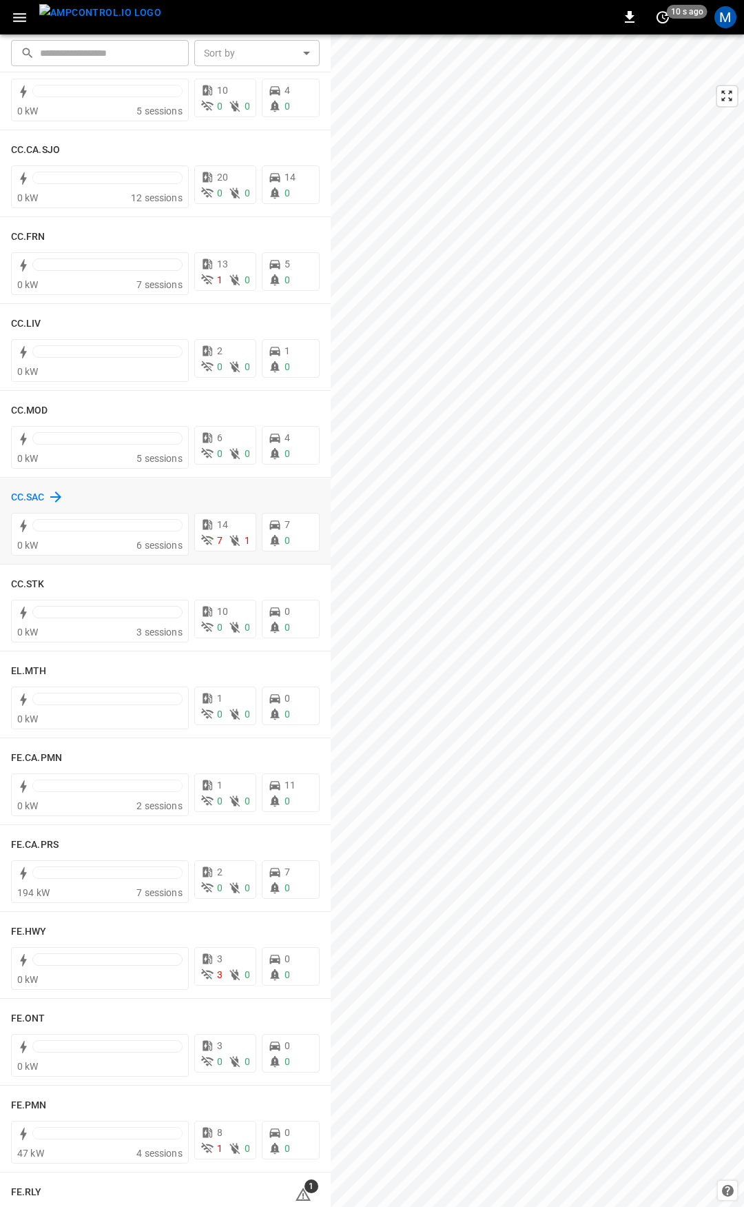
click at [23, 496] on h6 "CC.SAC" at bounding box center [28, 497] width 34 height 15
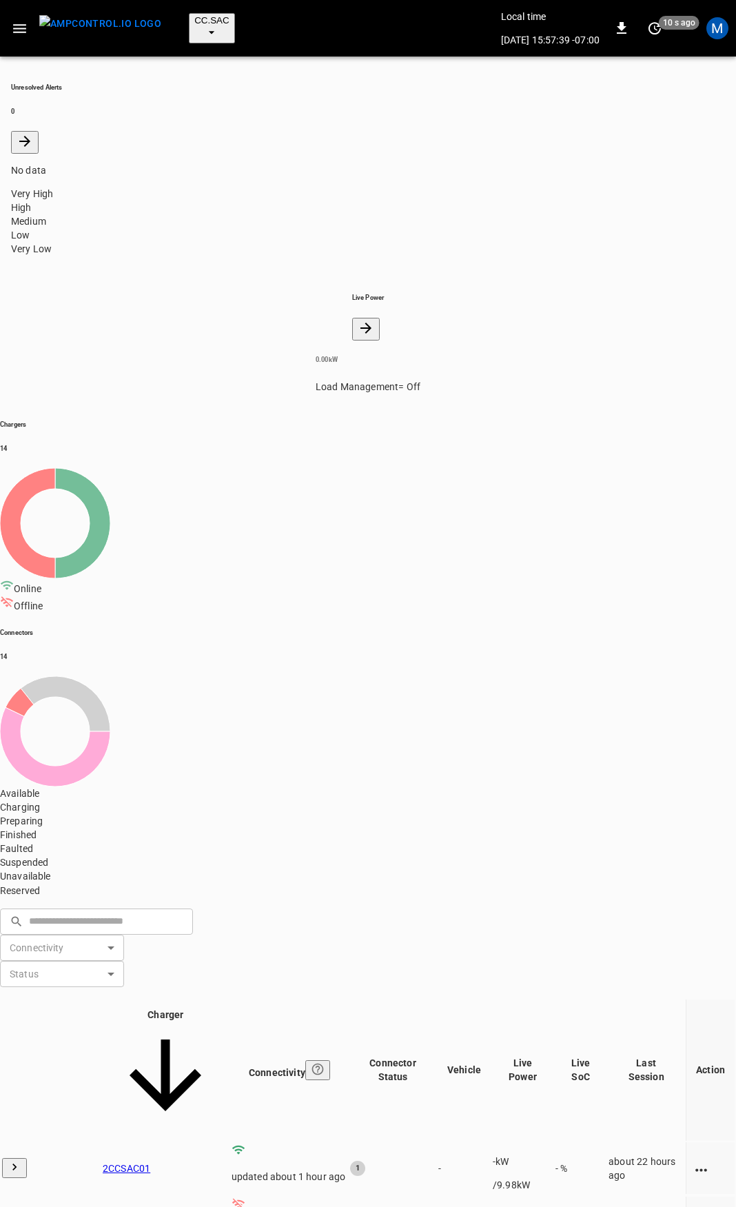
drag, startPoint x: 199, startPoint y: 1052, endPoint x: 147, endPoint y: 1055, distance: 51.7
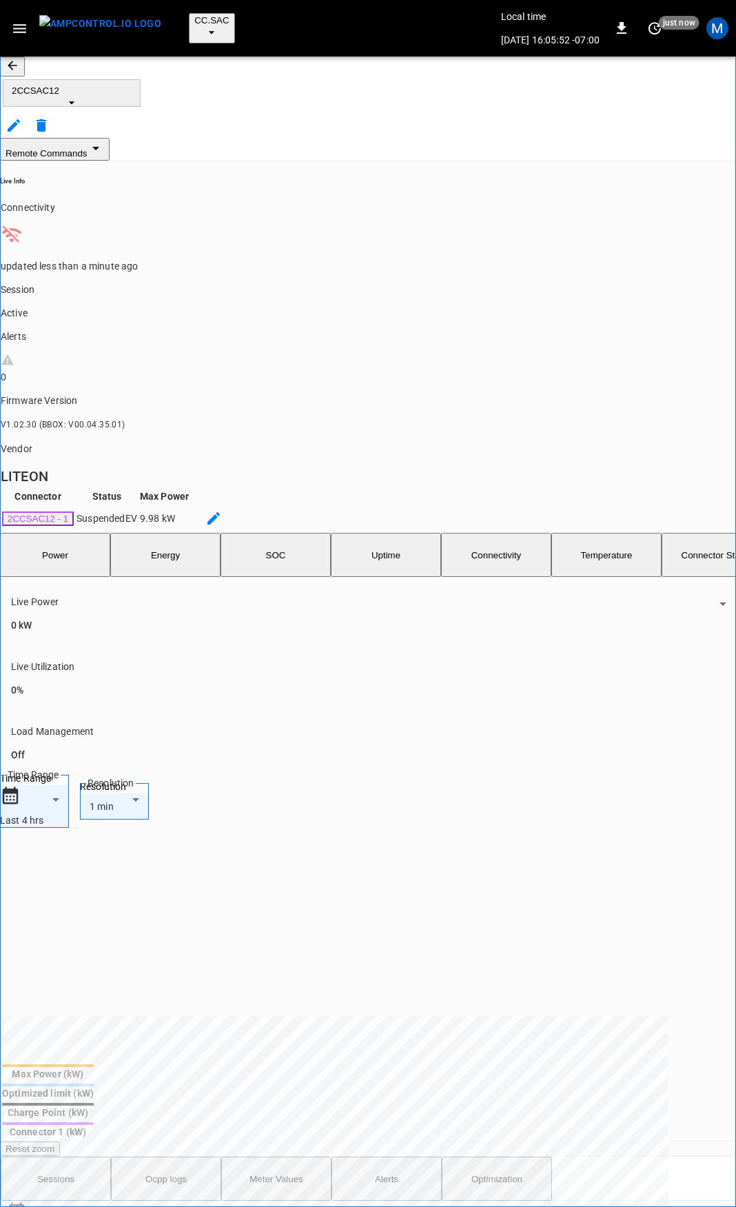
click at [21, 24] on icon "button" at bounding box center [19, 28] width 13 height 9
drag, startPoint x: 50, startPoint y: 90, endPoint x: 181, endPoint y: 208, distance: 176.6
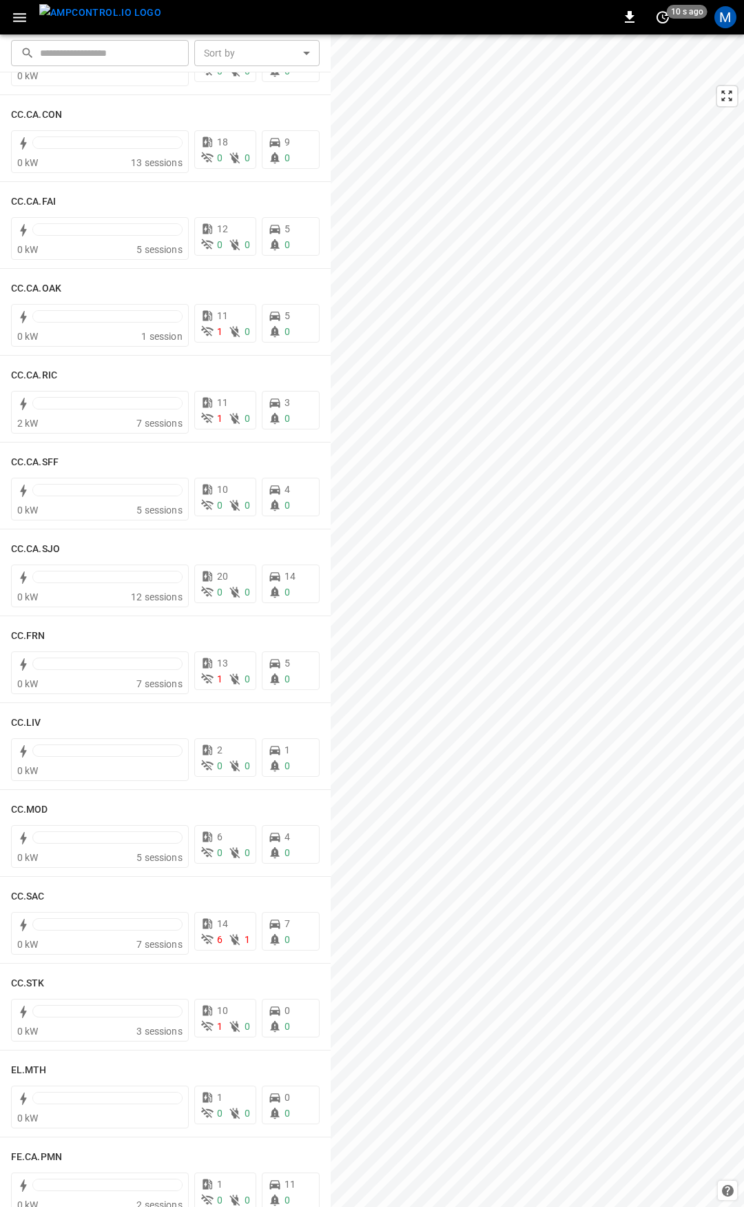
scroll to position [263, 0]
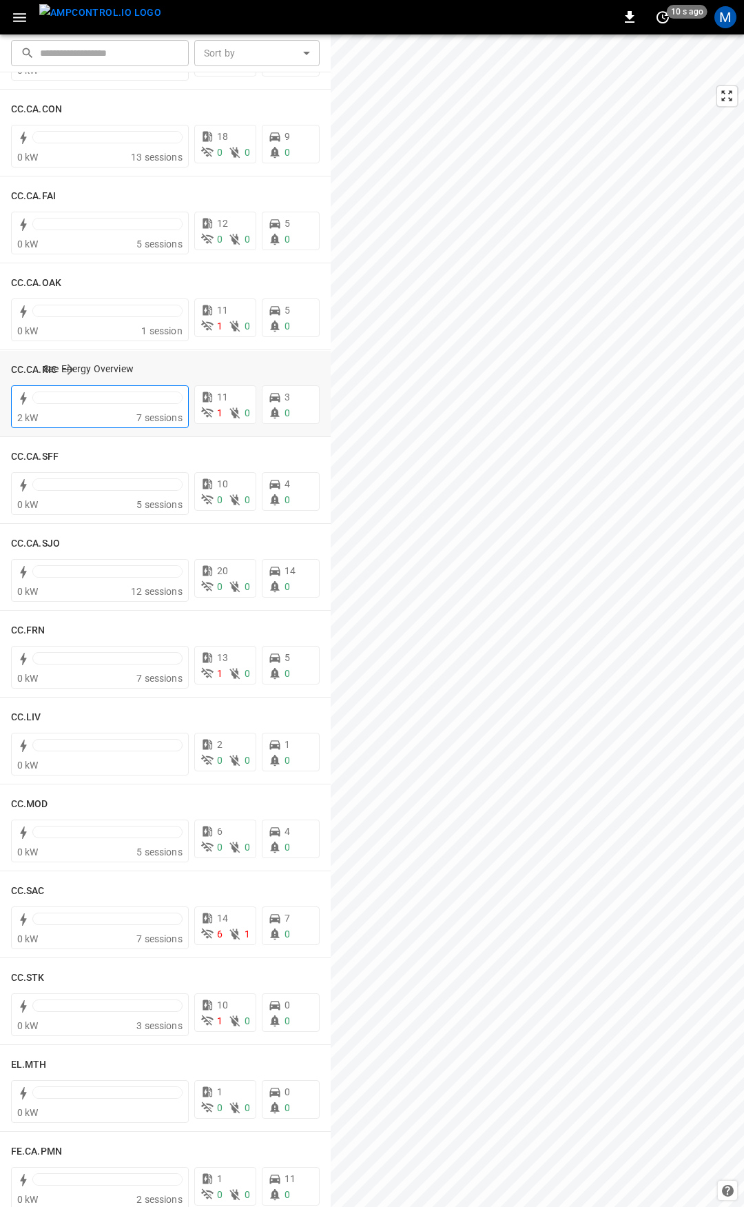
click at [102, 403] on div at bounding box center [107, 397] width 149 height 11
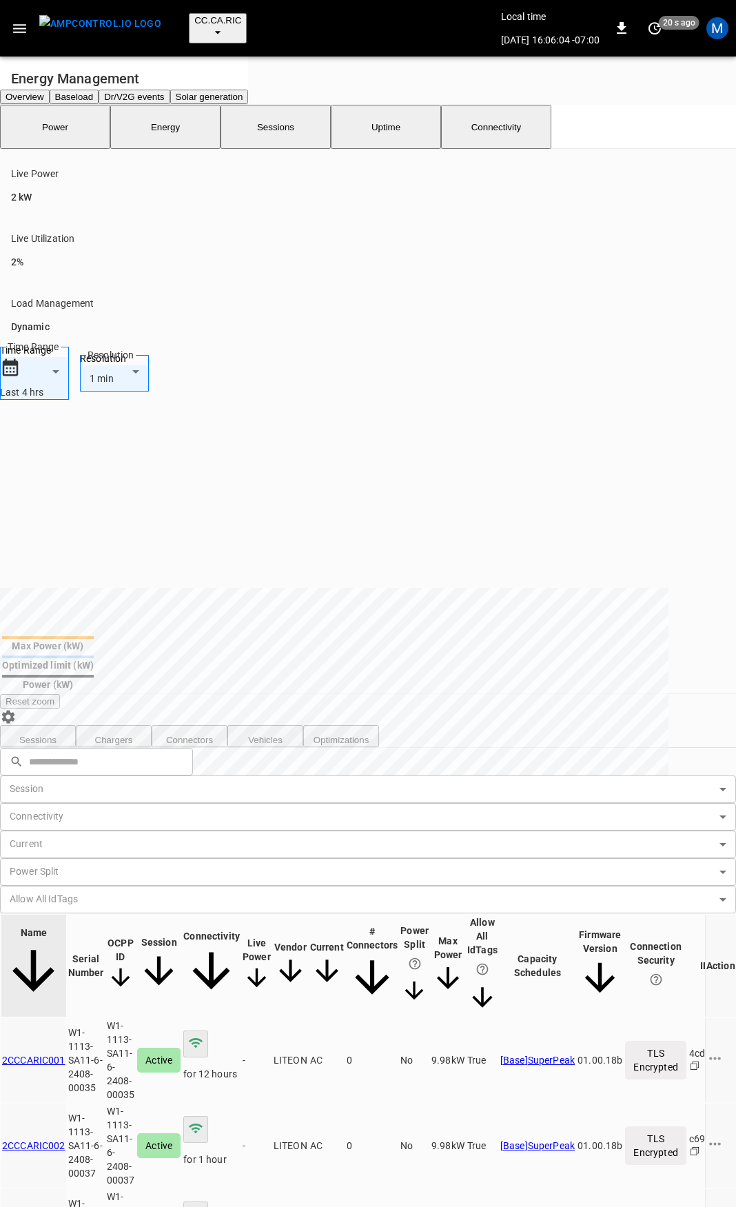
click at [26, 20] on icon "button" at bounding box center [19, 28] width 17 height 17
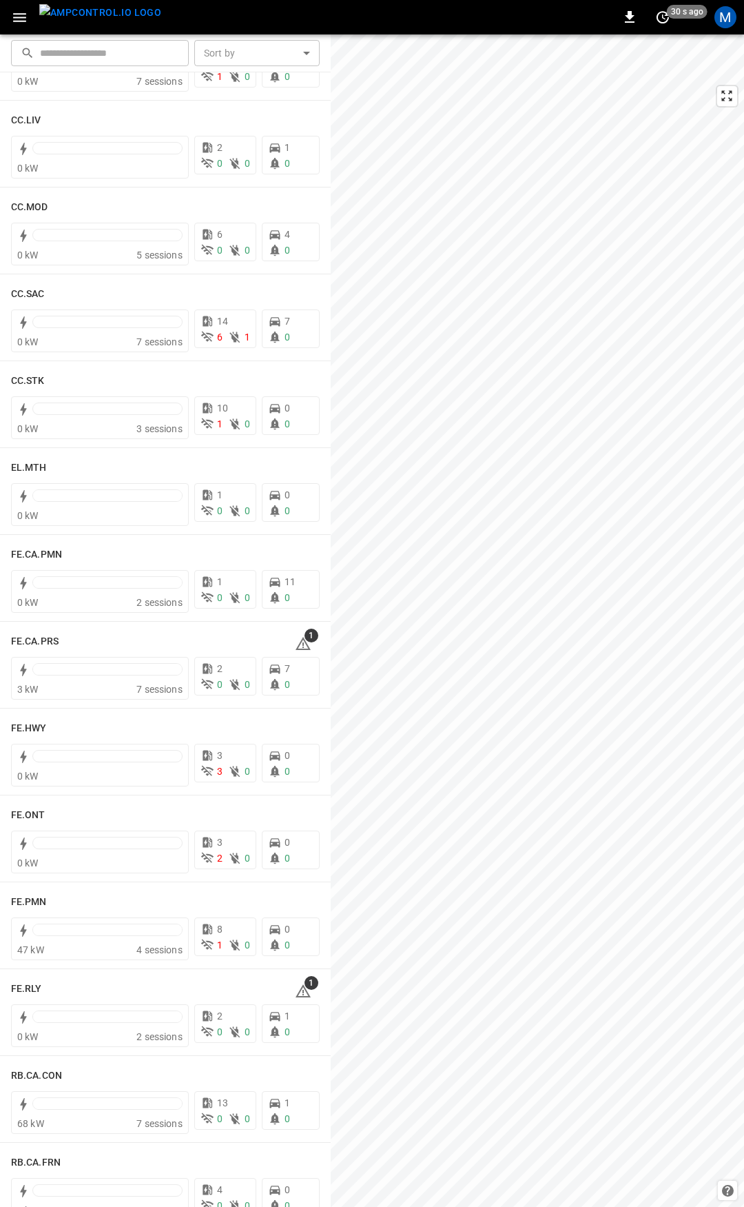
scroll to position [895, 0]
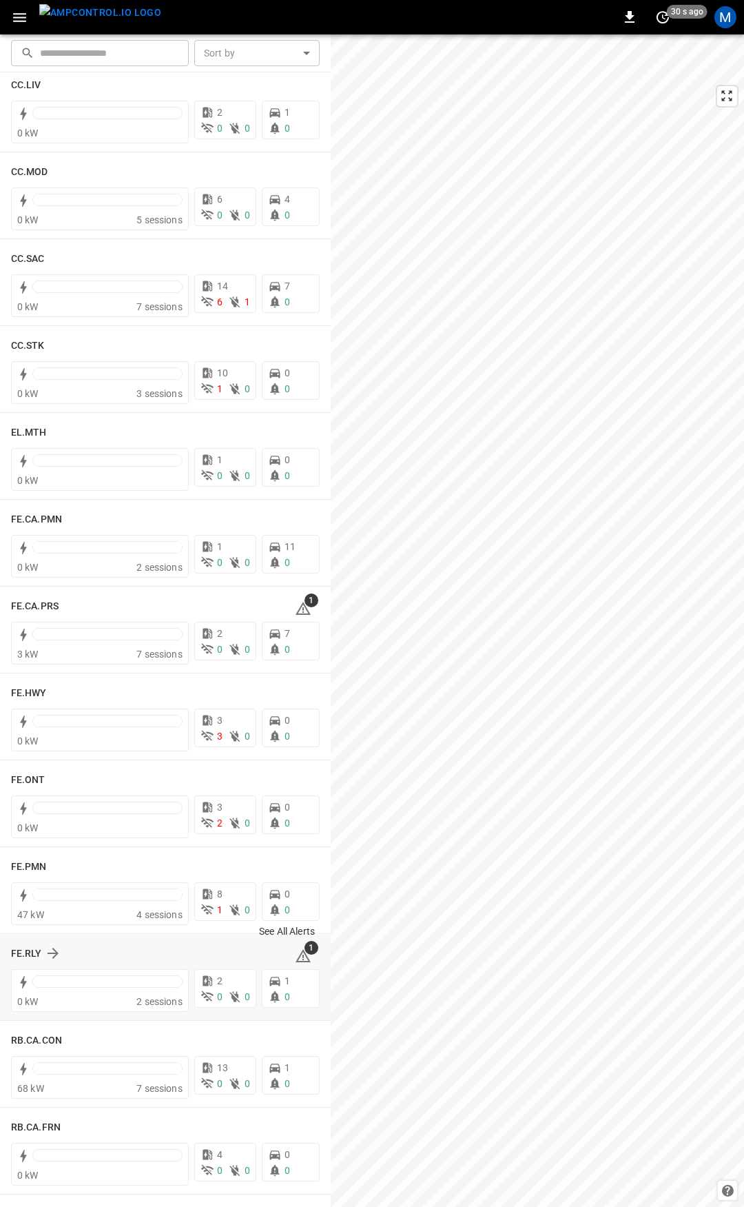
click at [300, 955] on icon at bounding box center [303, 956] width 17 height 17
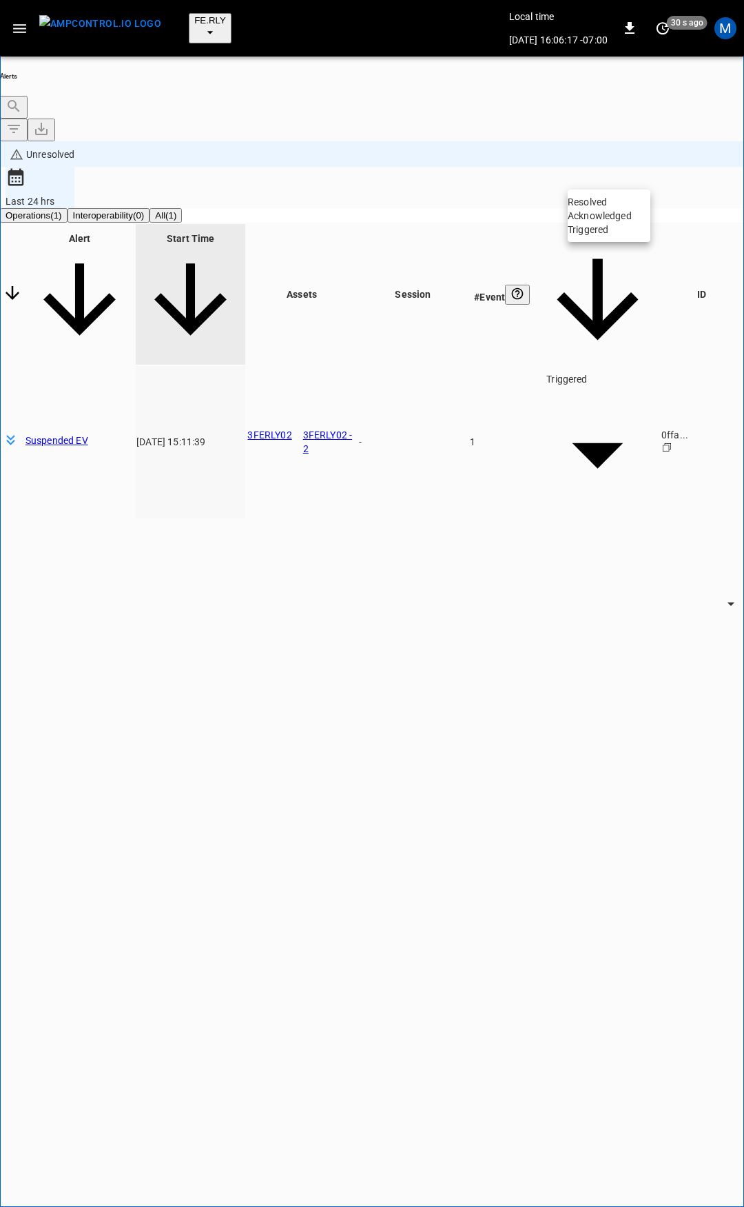
click at [609, 178] on body "**********" at bounding box center [372, 660] width 744 height 1321
click at [623, 200] on li "Resolved" at bounding box center [609, 202] width 83 height 14
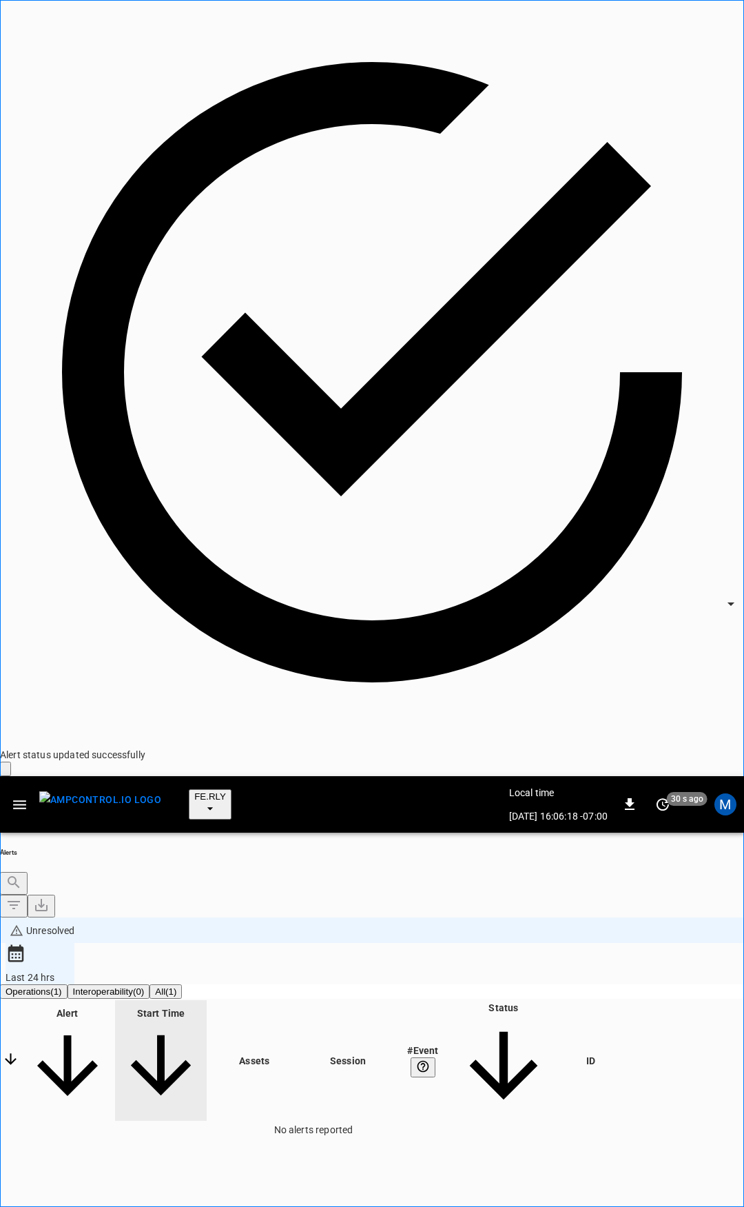
click at [10, 792] on button "button" at bounding box center [20, 805] width 28 height 26
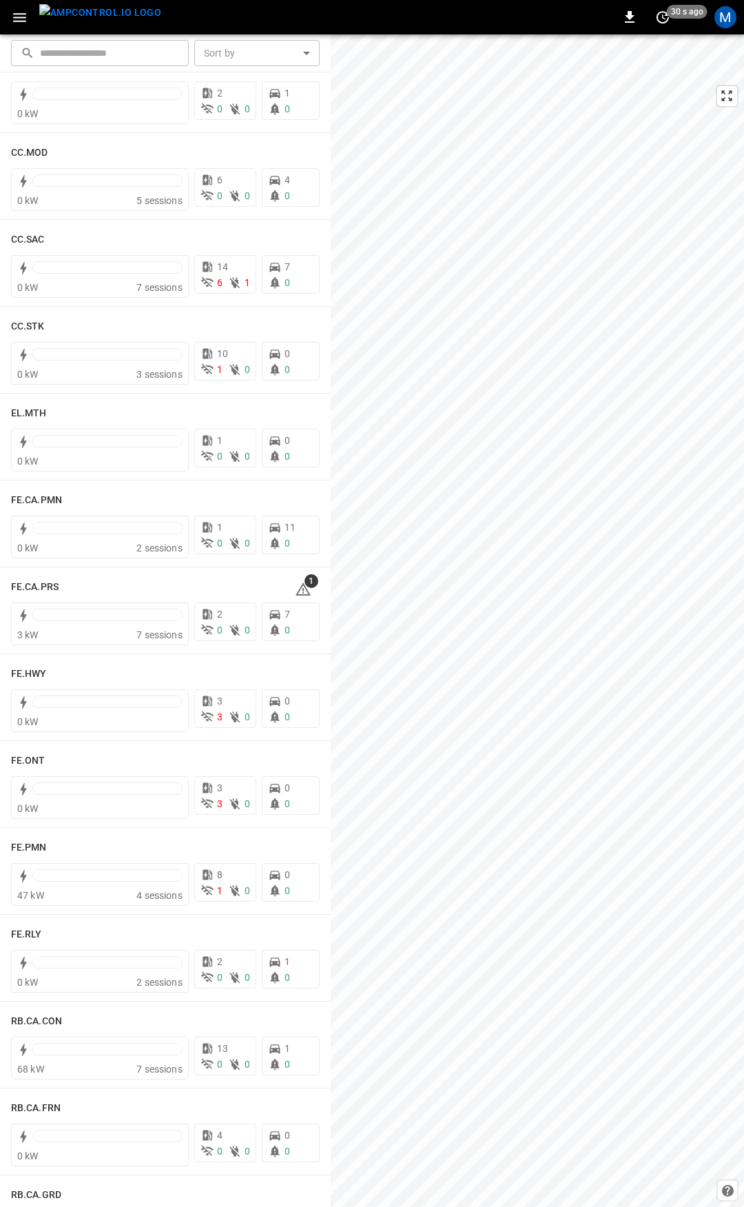
scroll to position [1014, 0]
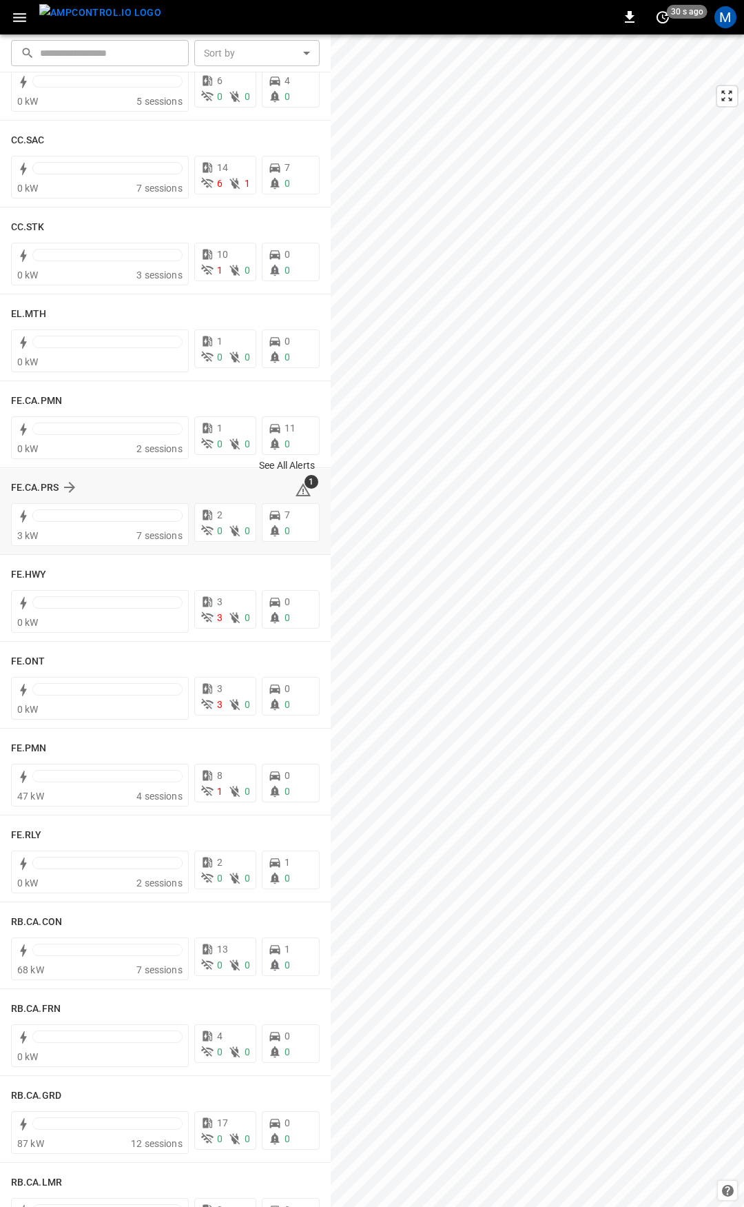
click at [295, 488] on icon at bounding box center [303, 490] width 17 height 17
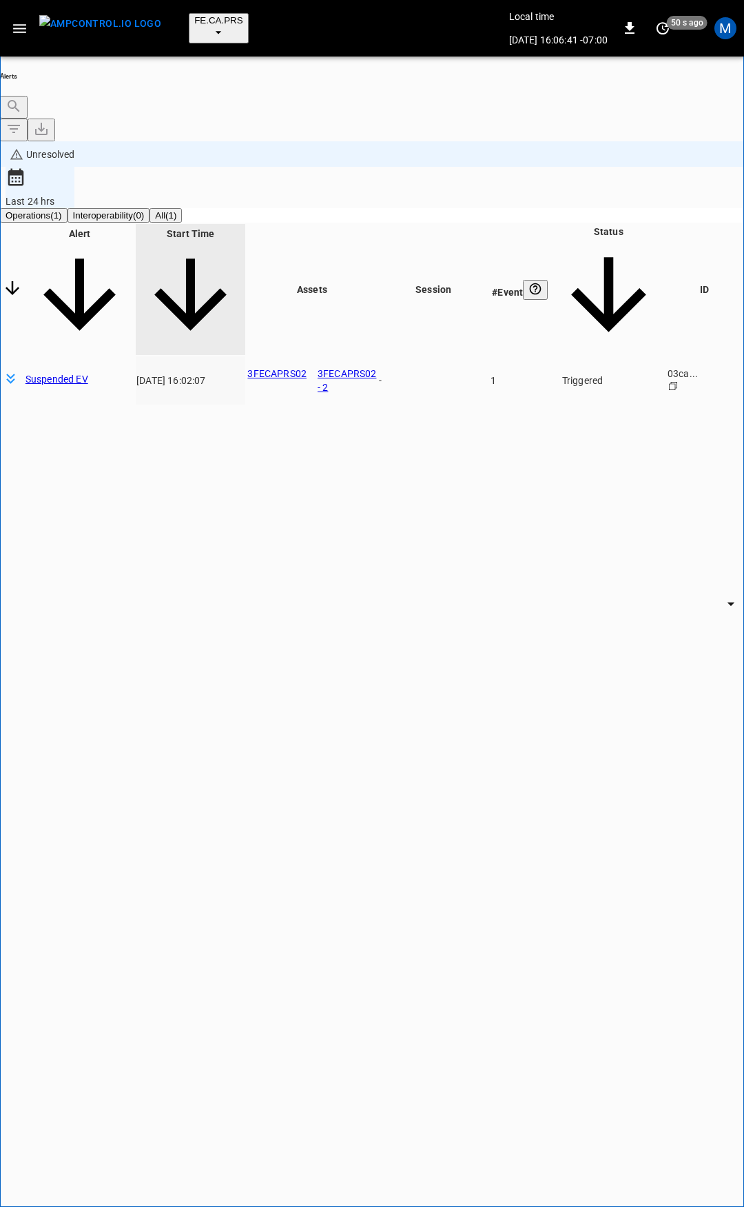
click at [605, 178] on body "**********" at bounding box center [372, 660] width 744 height 1321
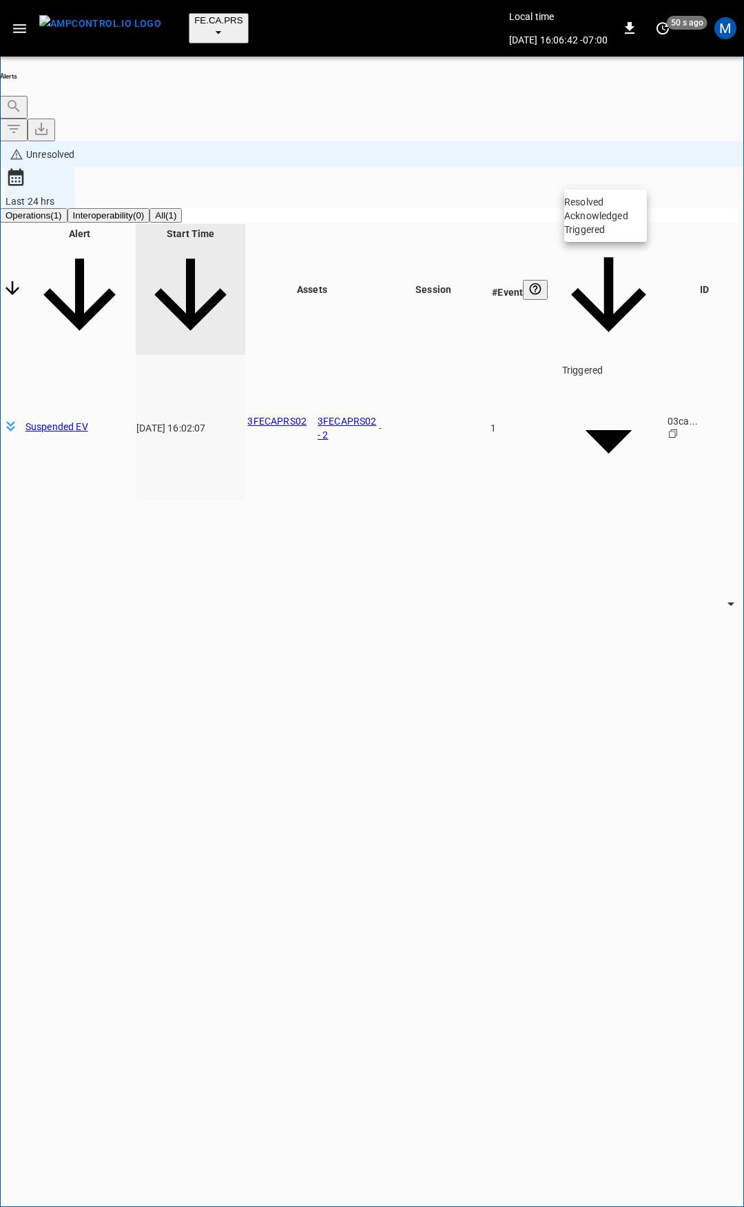
click at [618, 209] on li "Resolved" at bounding box center [605, 202] width 83 height 14
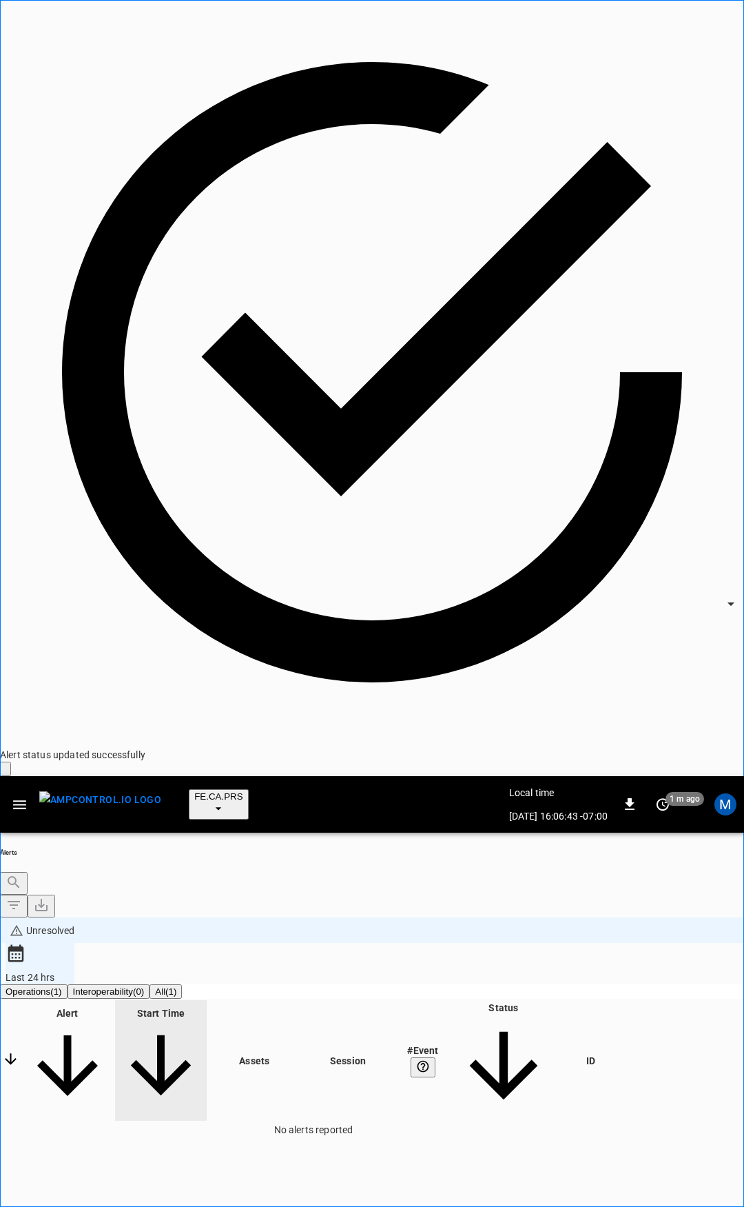
click at [14, 796] on icon "button" at bounding box center [19, 804] width 17 height 17
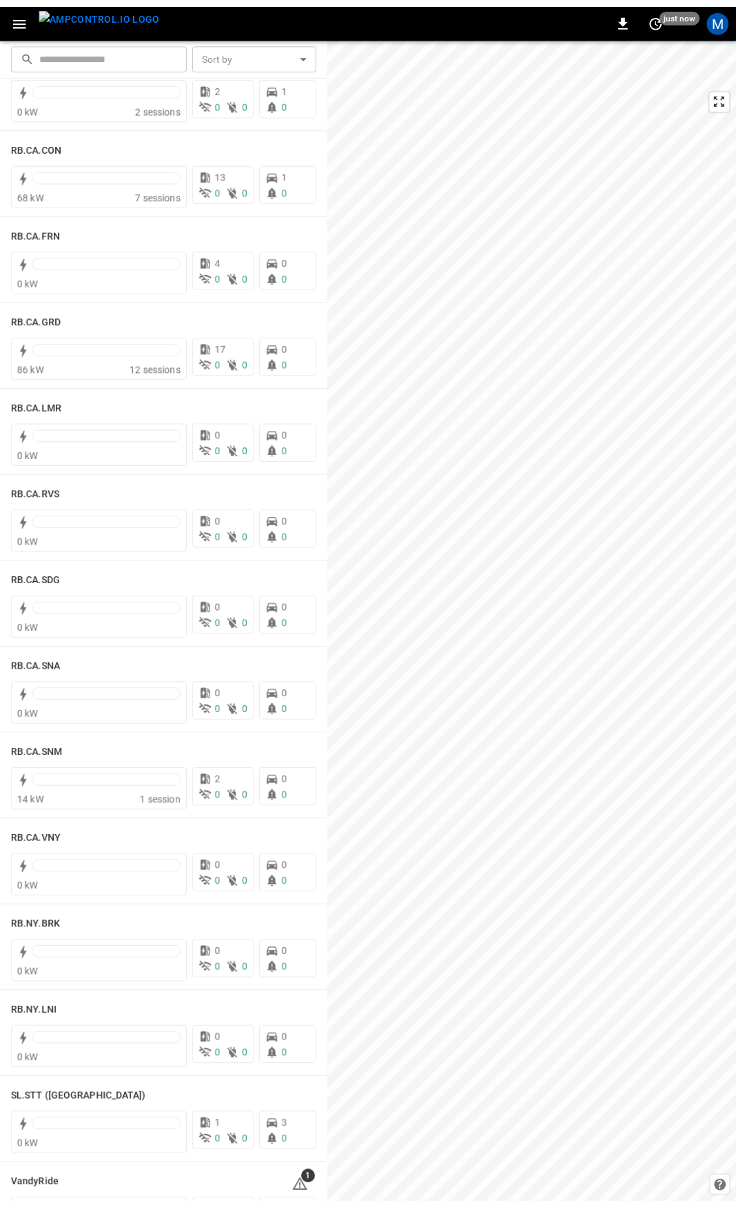
scroll to position [1975, 0]
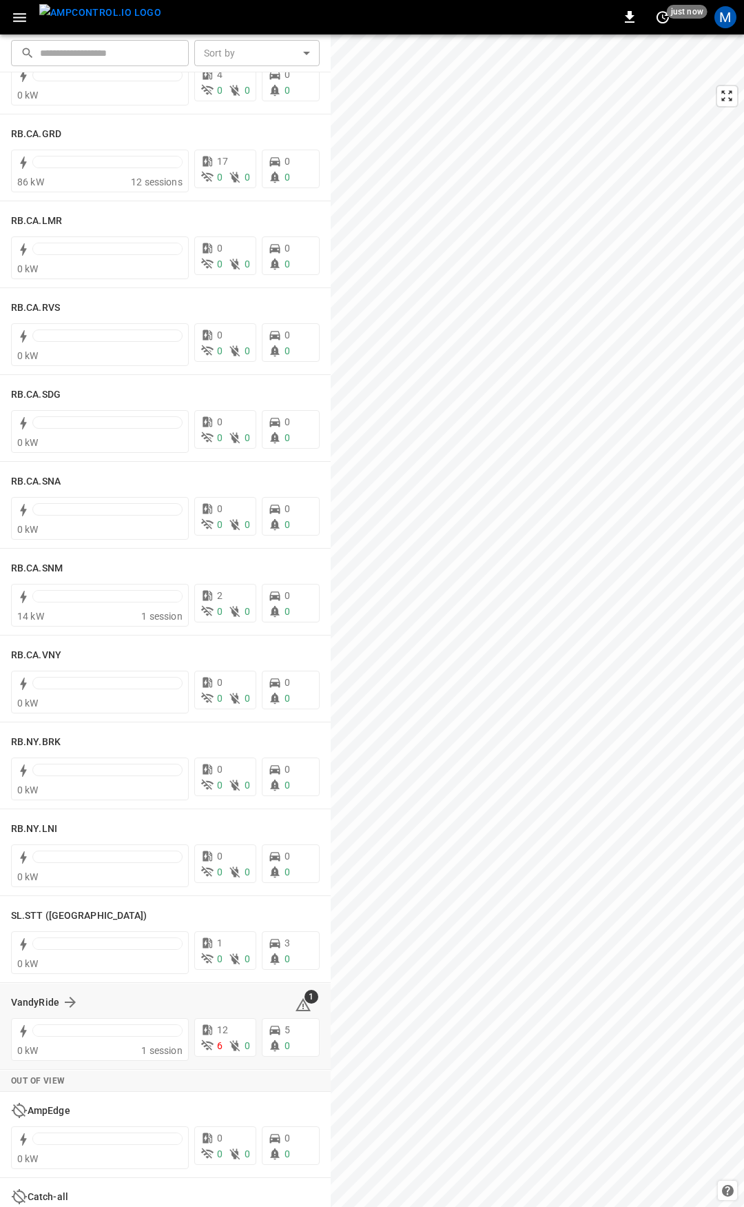
click at [295, 1001] on icon at bounding box center [303, 1005] width 17 height 17
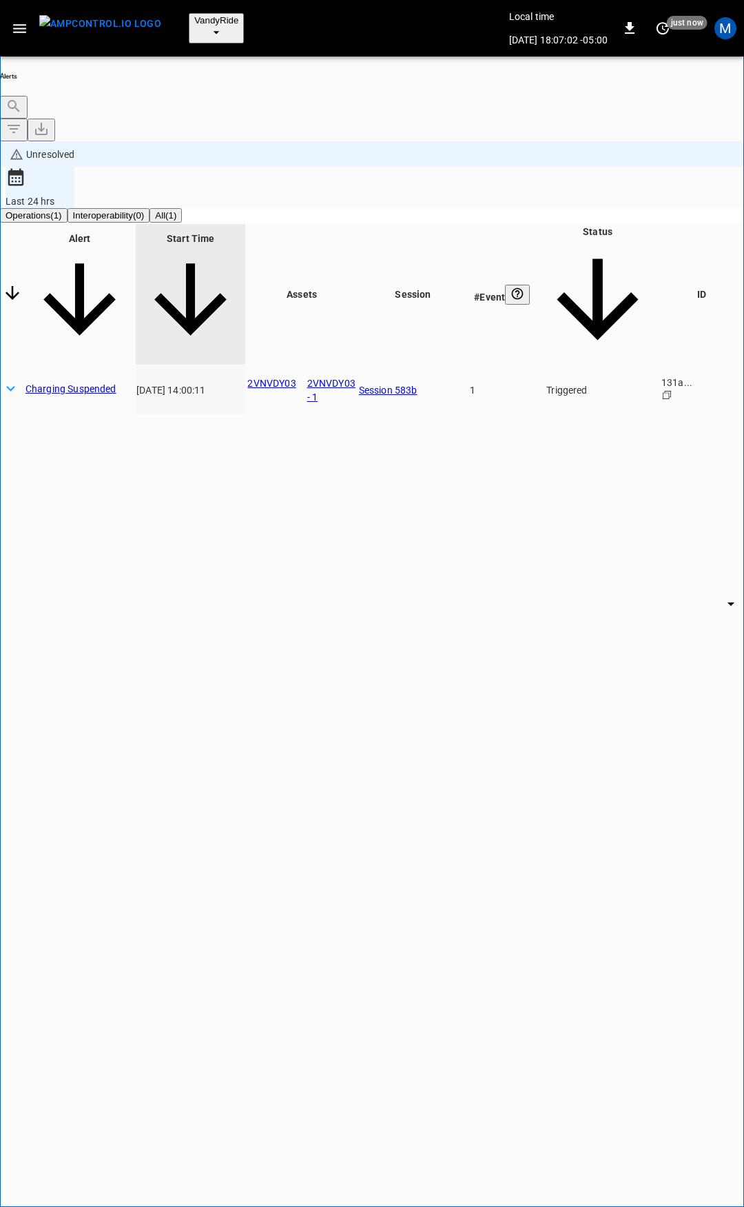
click at [296, 378] on link "2VNVDY03" at bounding box center [271, 383] width 48 height 11
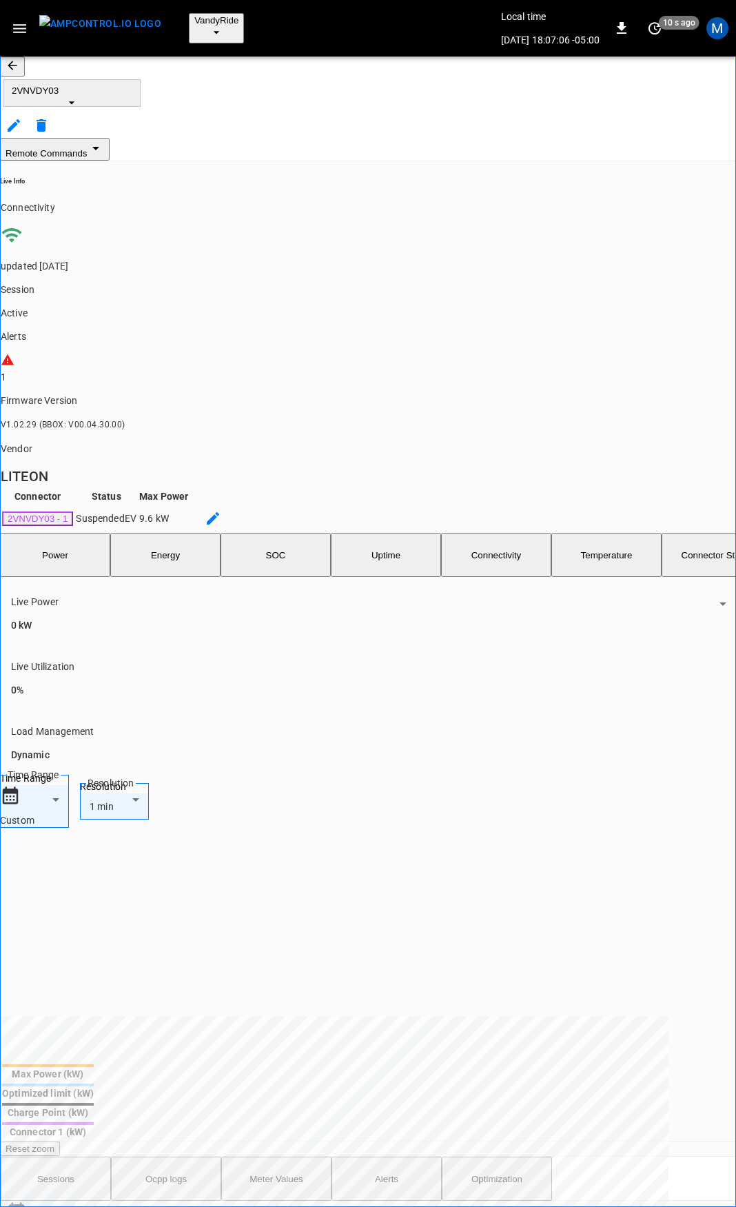
drag, startPoint x: 479, startPoint y: 977, endPoint x: -366, endPoint y: 983, distance: 845.0
click at [0, 983] on html "VandyRide Local time [DATE] 18:07:06 -05:00 0 10 s ago M 2VNVDY03 Remote Comman…" at bounding box center [368, 815] width 736 height 1630
click at [105, 866] on body "VandyRide Local time [DATE] 18:07:11 -05:00 0 10 s ago M 2VNVDY03 Remote Comman…" at bounding box center [368, 815] width 736 height 1630
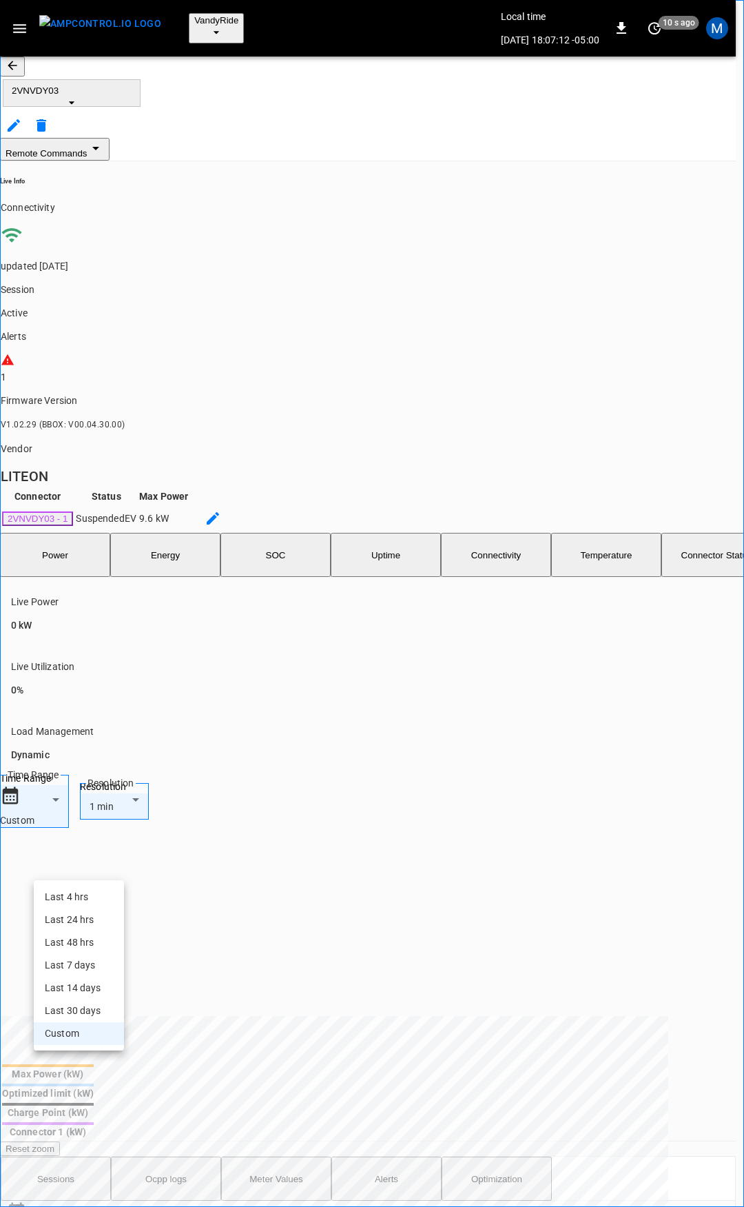
click at [85, 889] on li "Last 4 hrs" at bounding box center [79, 897] width 90 height 23
type input "**********"
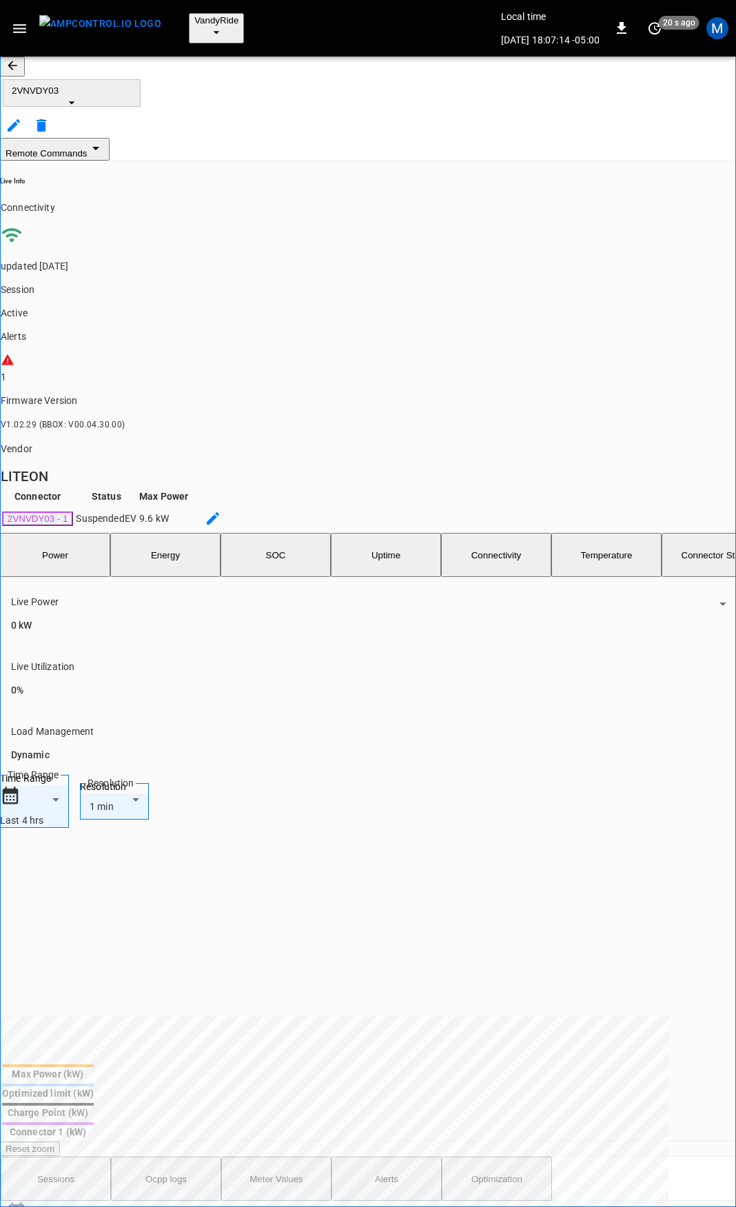
click at [559, 418] on body "**********" at bounding box center [368, 815] width 736 height 1630
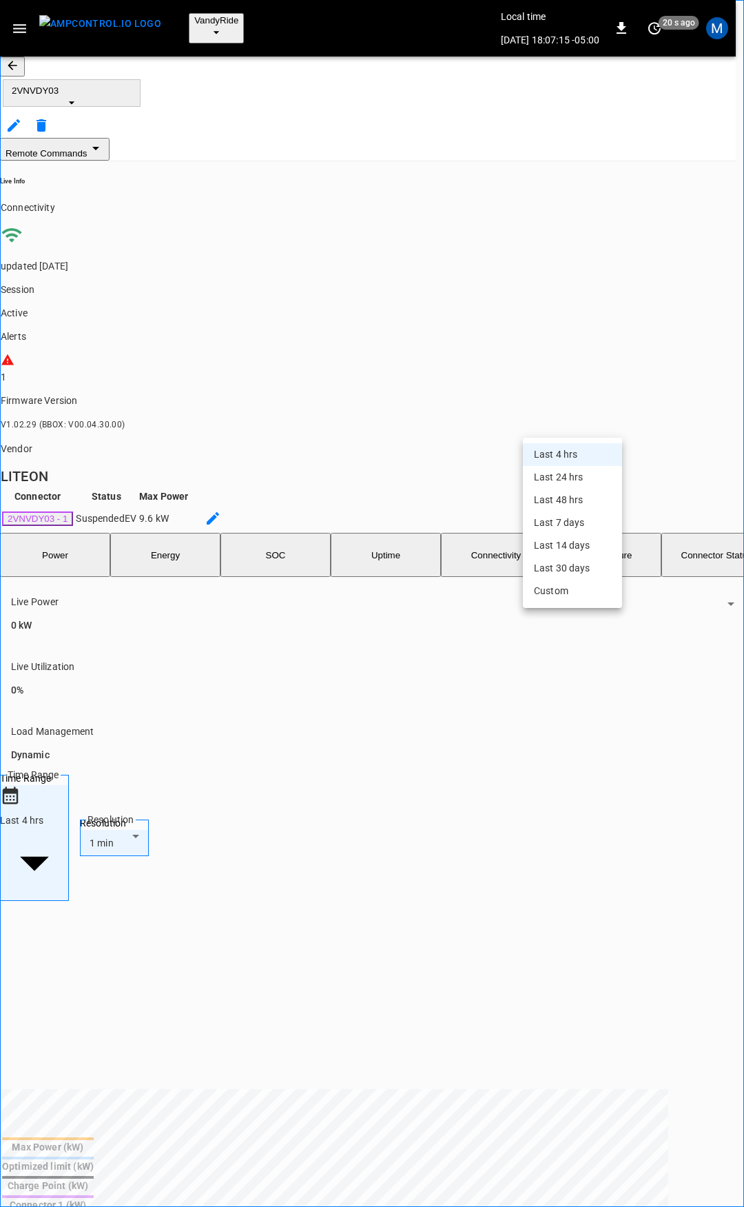
click at [592, 470] on li "Last 24 hrs" at bounding box center [572, 477] width 99 height 23
type input "**********"
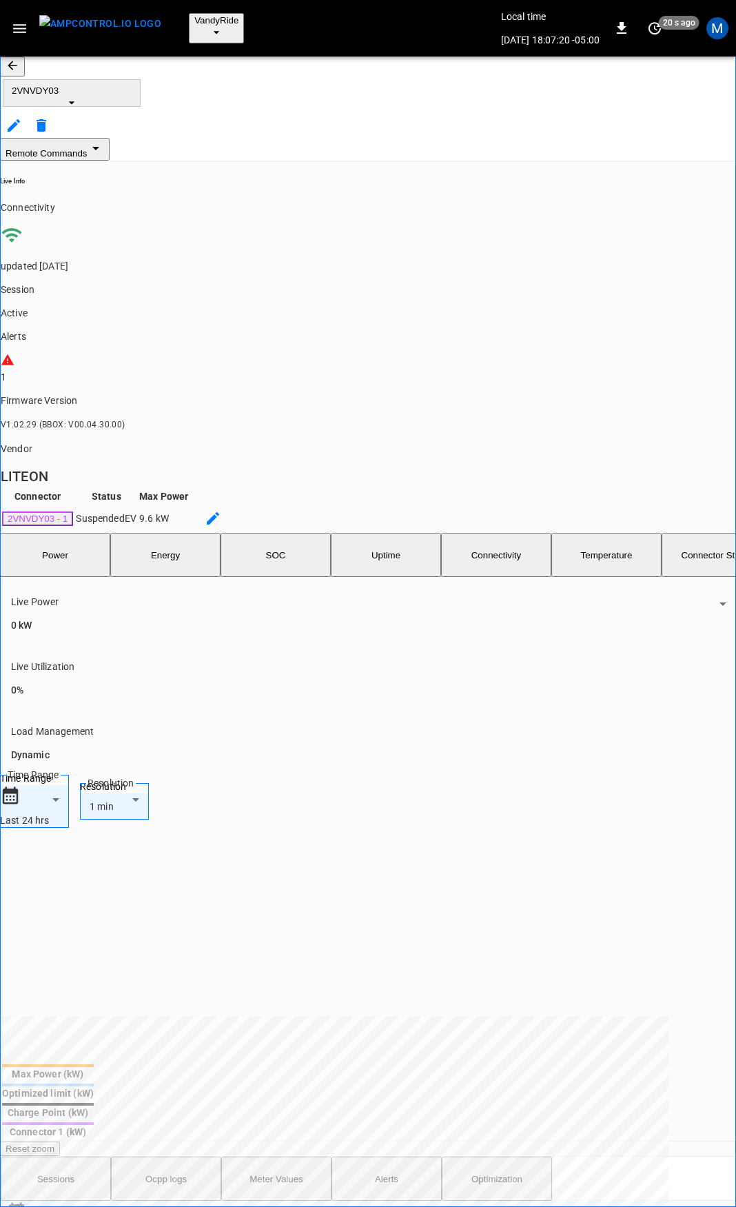
click at [14, 353] on icon at bounding box center [8, 360] width 14 height 14
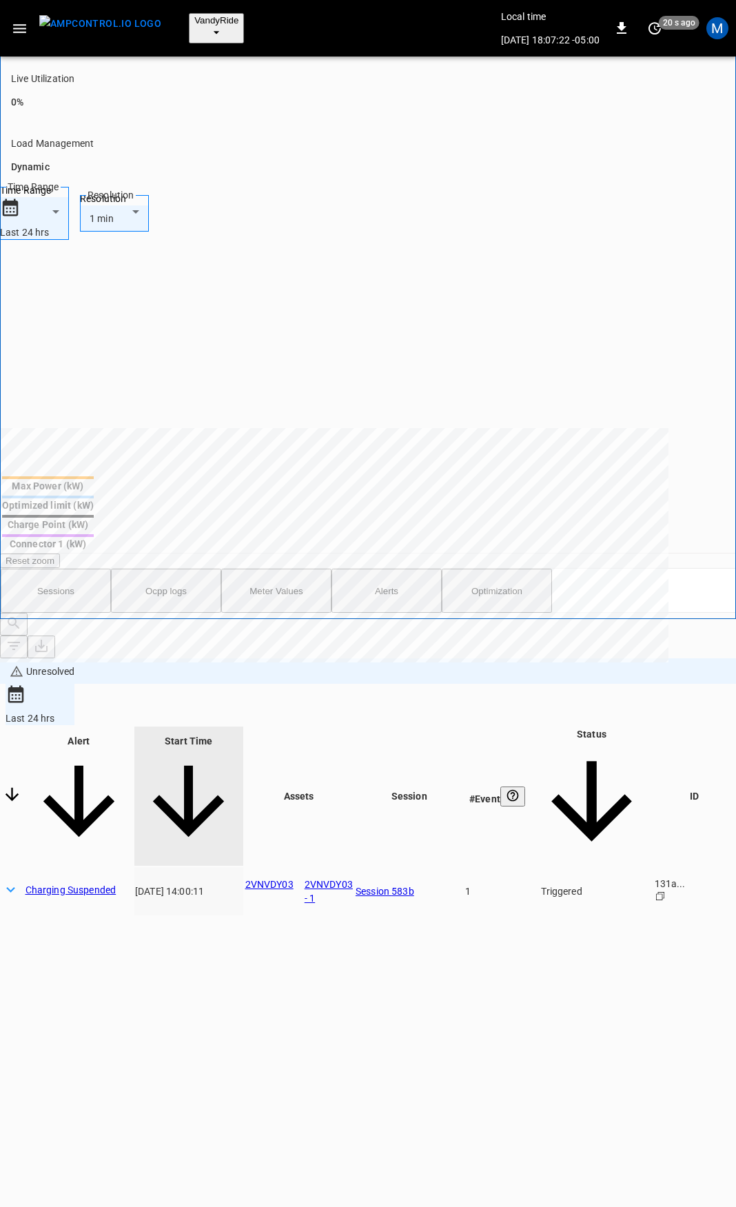
click at [114, 883] on link "Charging Suspended" at bounding box center [80, 890] width 108 height 14
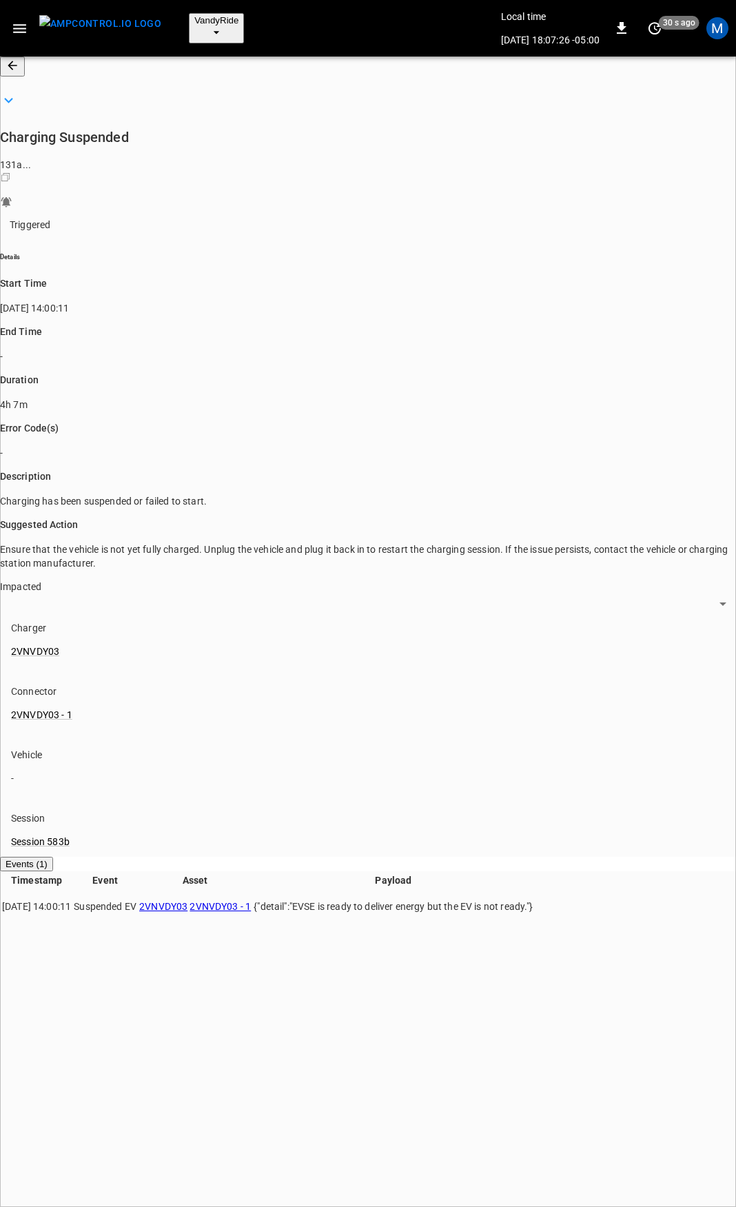
scroll to position [13, 0]
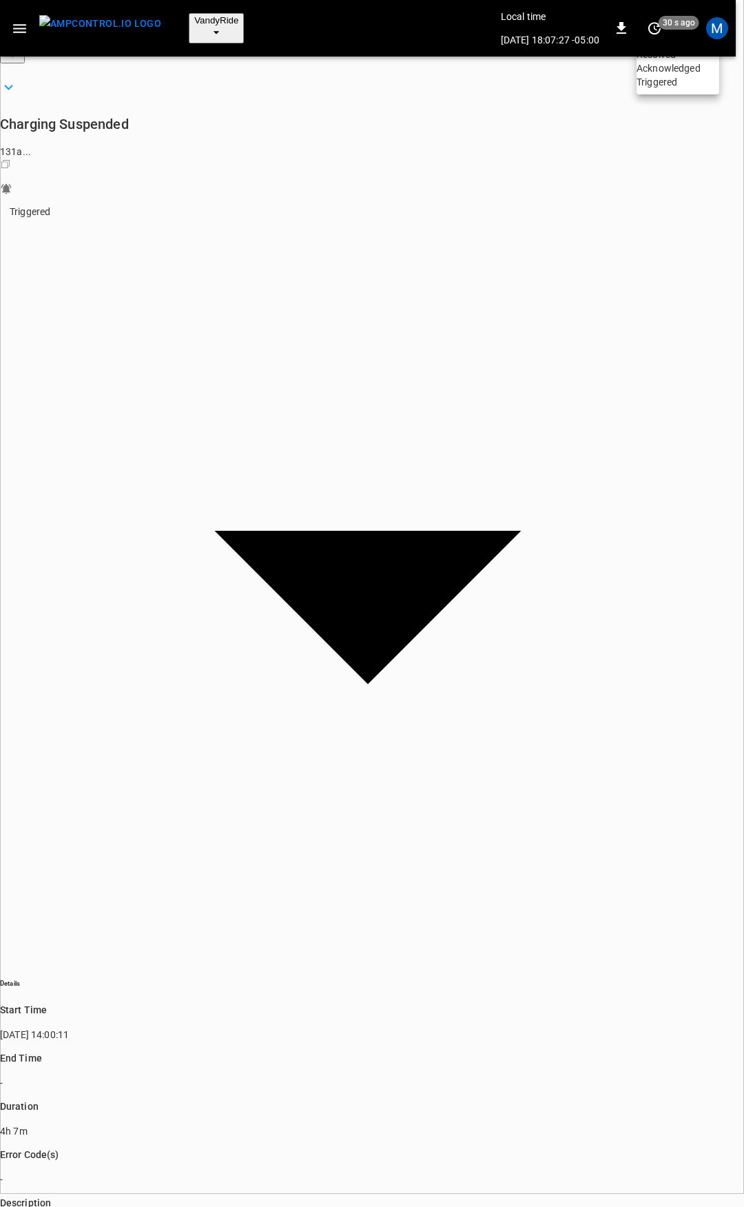
click at [484, 462] on div at bounding box center [372, 603] width 744 height 1207
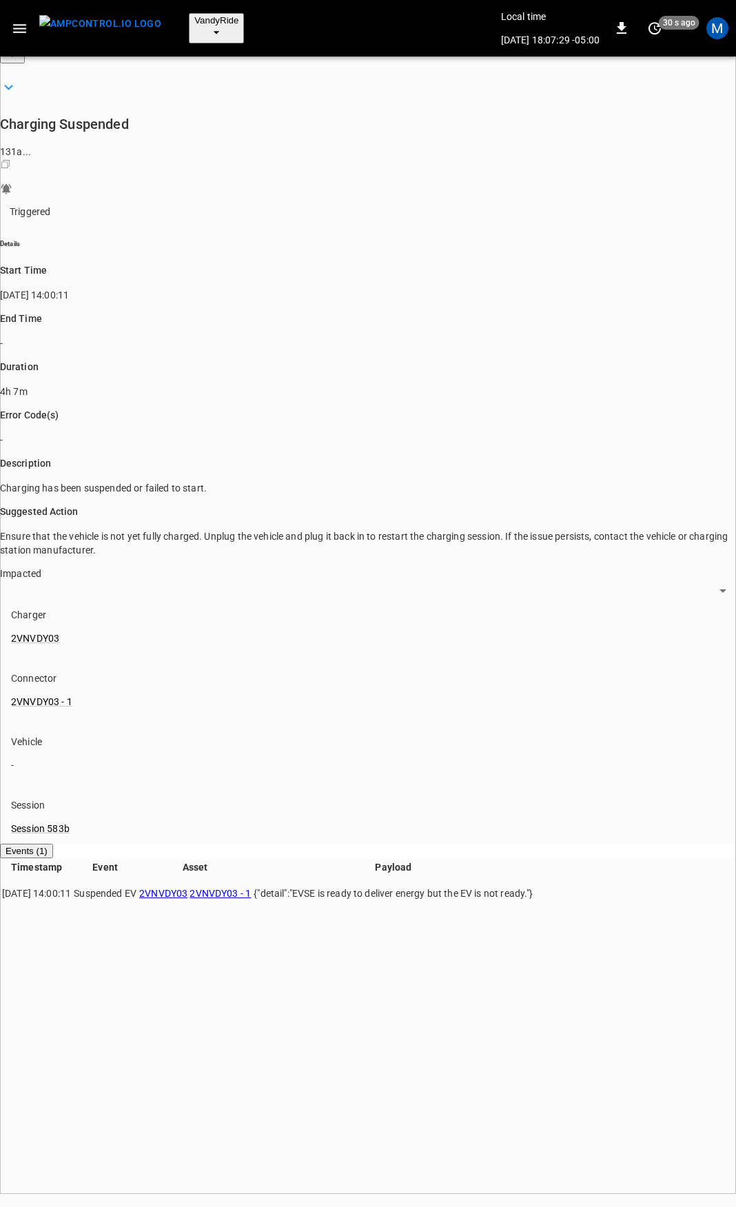
click at [23, 49] on button "button" at bounding box center [12, 53] width 25 height 20
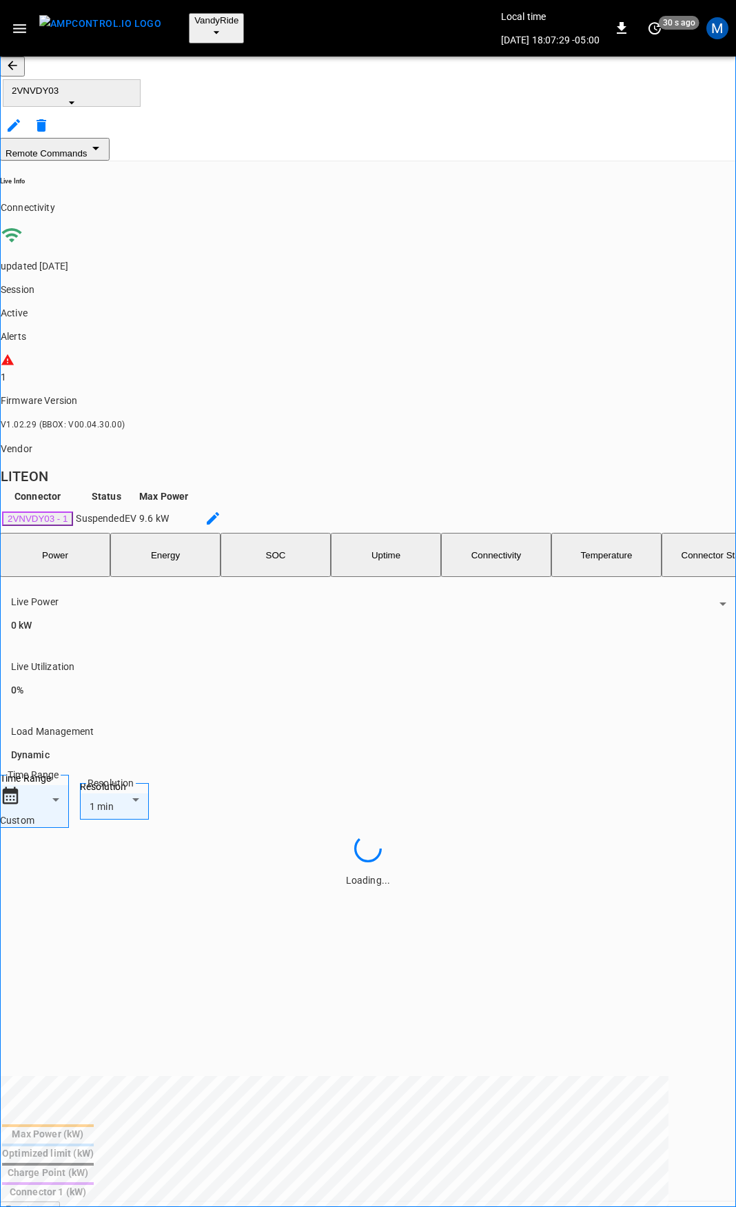
click at [104, 140] on icon "remote commands options" at bounding box center [96, 148] width 17 height 17
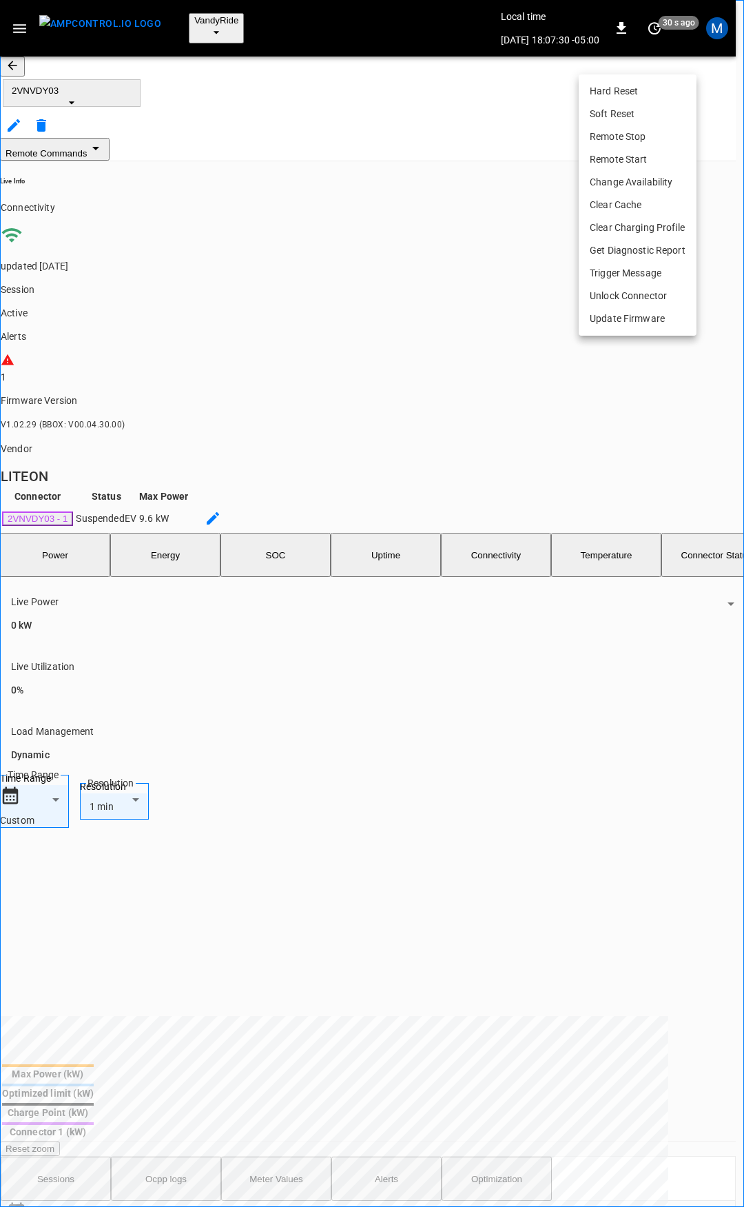
click at [624, 116] on li "Soft Reset" at bounding box center [638, 114] width 118 height 23
